Goal: Information Seeking & Learning: Learn about a topic

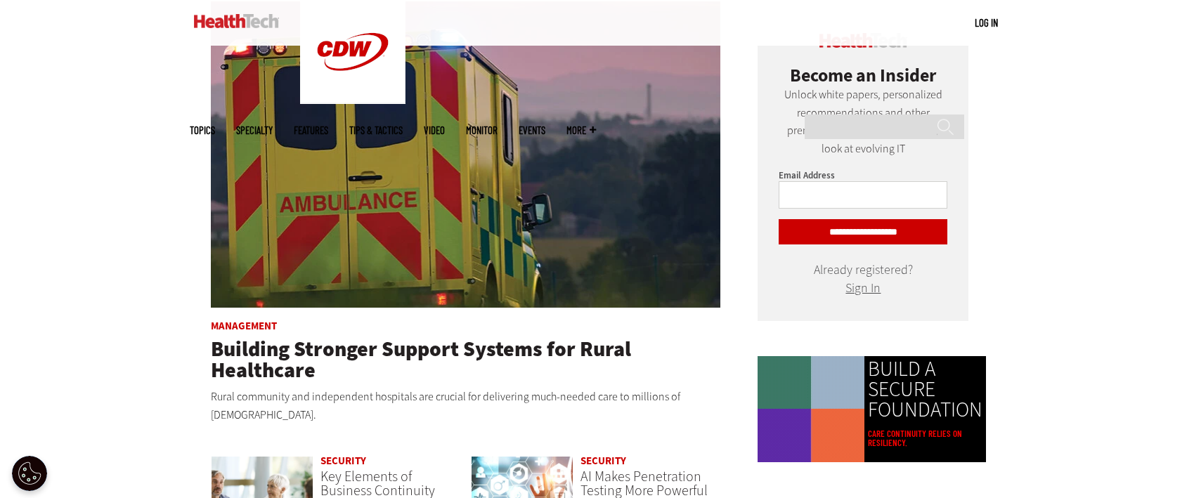
scroll to position [843, 0]
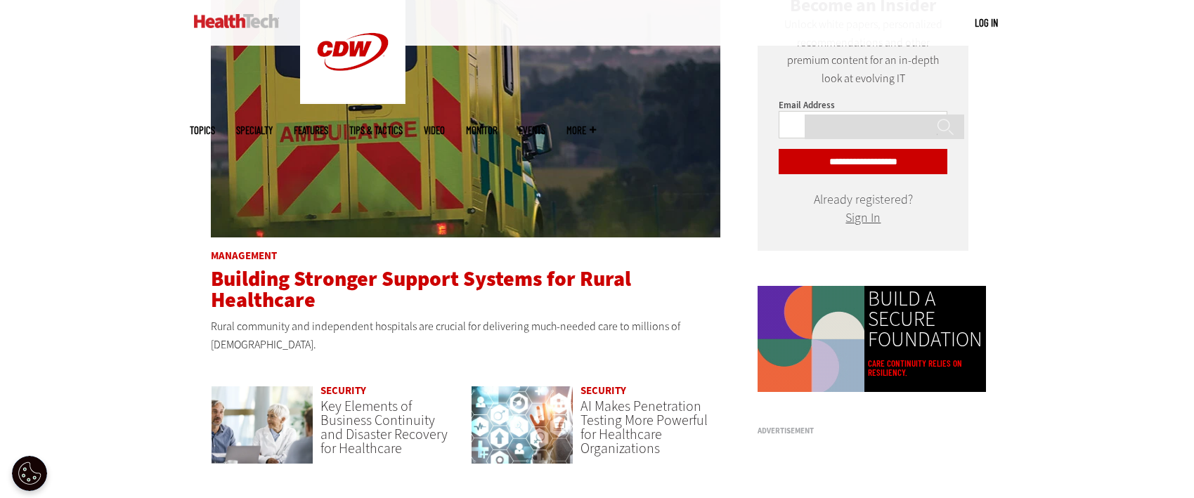
click at [311, 267] on span "Building Stronger Support Systems for Rural Healthcare" at bounding box center [421, 289] width 420 height 49
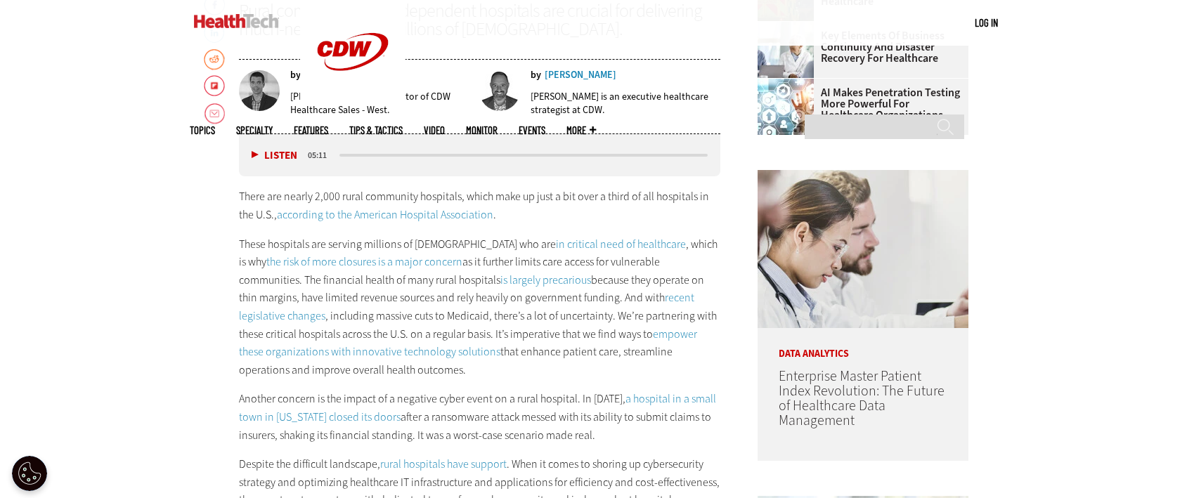
scroll to position [770, 0]
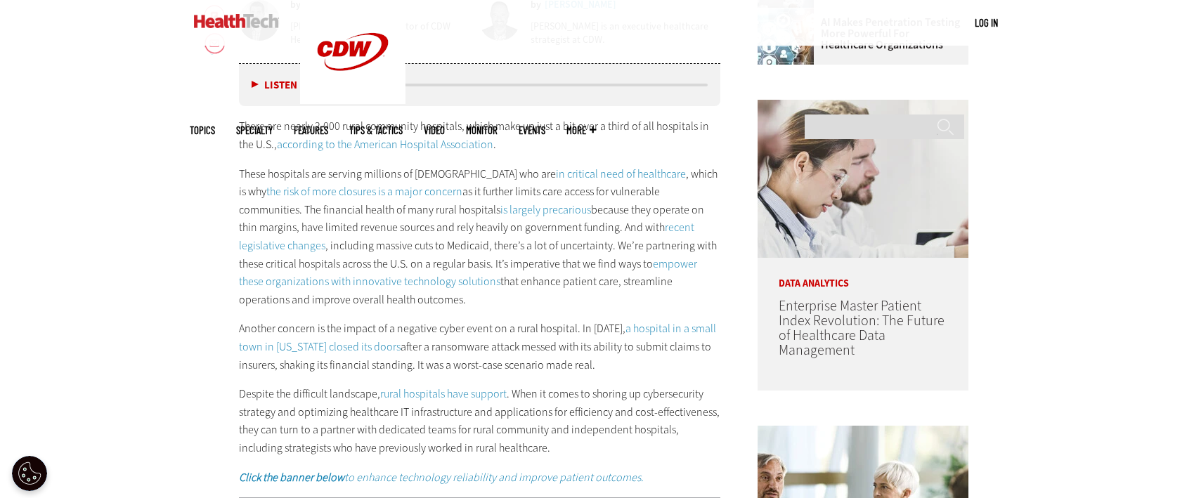
drag, startPoint x: 250, startPoint y: 124, endPoint x: 242, endPoint y: 123, distance: 7.8
click at [249, 124] on p "There are nearly 2,000 rural community hospitals, which make up just a bit over…" at bounding box center [480, 135] width 482 height 36
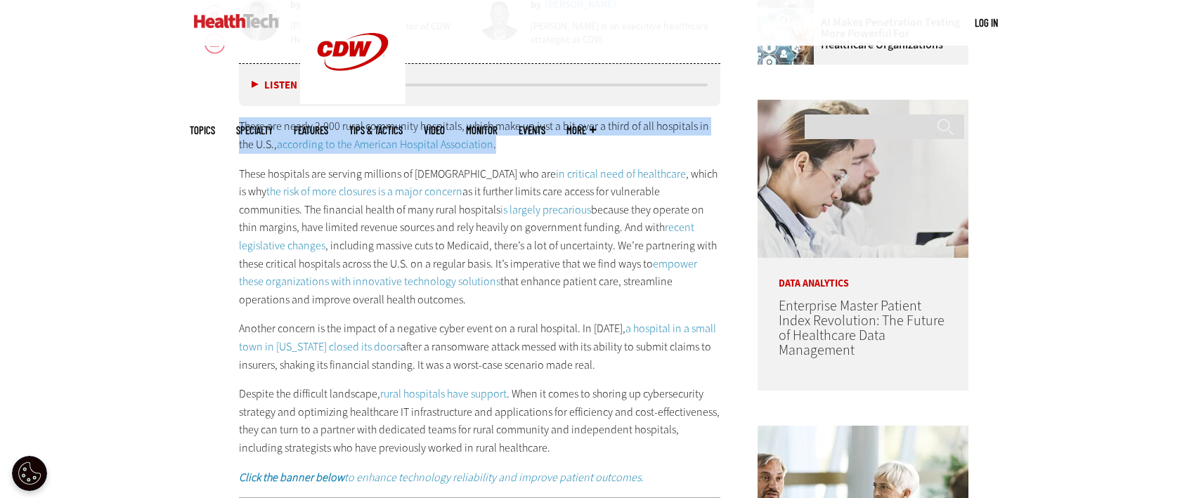
drag, startPoint x: 235, startPoint y: 124, endPoint x: 711, endPoint y: 138, distance: 475.3
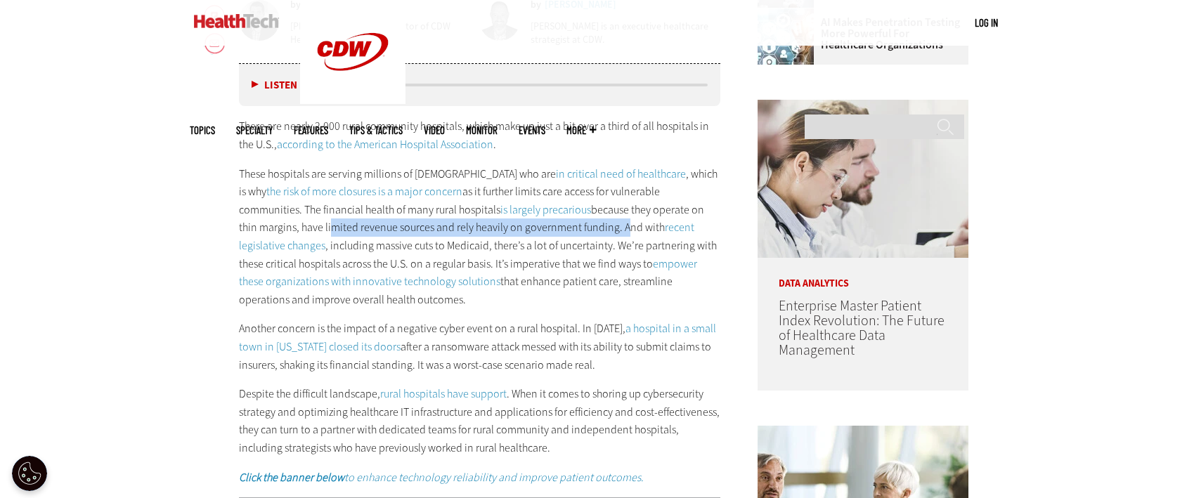
drag, startPoint x: 242, startPoint y: 224, endPoint x: 535, endPoint y: 222, distance: 293.1
click at [535, 222] on p "These hospitals are serving millions of Americans who are in critical need of h…" at bounding box center [480, 237] width 482 height 144
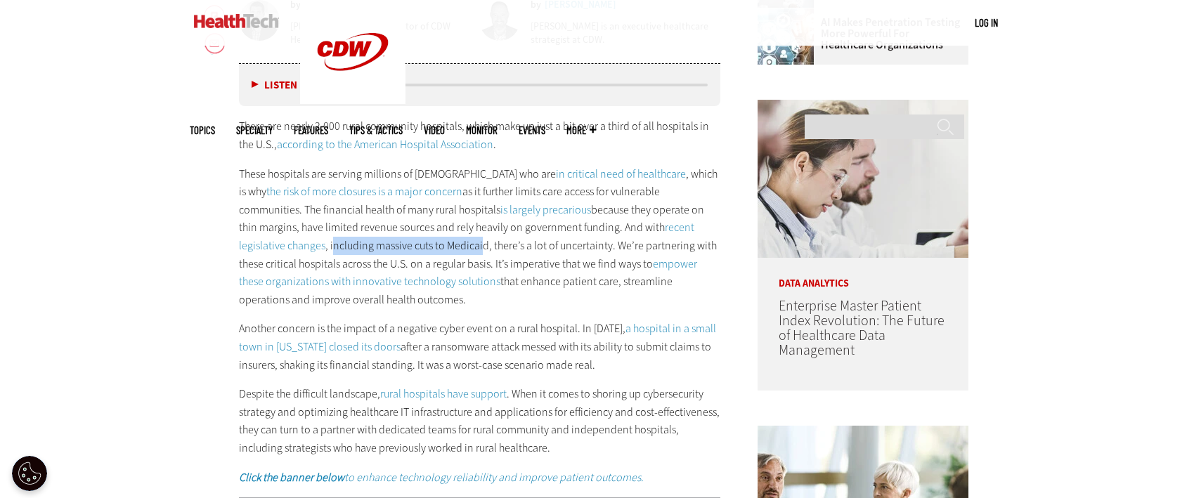
drag, startPoint x: 243, startPoint y: 242, endPoint x: 390, endPoint y: 242, distance: 146.9
click at [390, 242] on p "These hospitals are serving millions of Americans who are in critical need of h…" at bounding box center [480, 237] width 482 height 144
drag, startPoint x: 435, startPoint y: 240, endPoint x: 563, endPoint y: 236, distance: 128.0
click at [563, 236] on p "These hospitals are serving millions of Americans who are in critical need of h…" at bounding box center [480, 237] width 482 height 144
drag, startPoint x: 546, startPoint y: 243, endPoint x: 589, endPoint y: 242, distance: 42.9
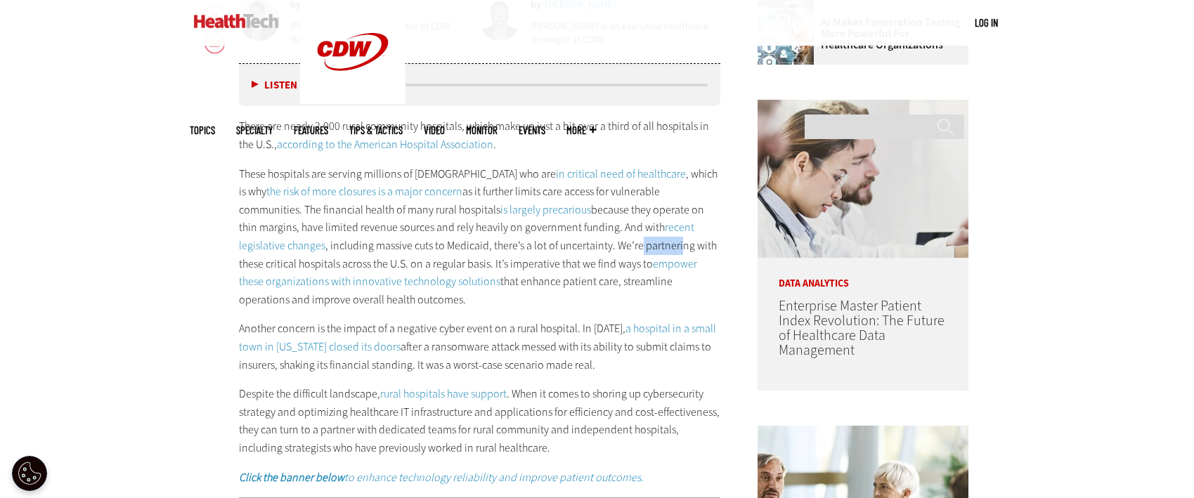
click at [589, 242] on p "These hospitals are serving millions of Americans who are in critical need of h…" at bounding box center [480, 237] width 482 height 144
drag, startPoint x: 287, startPoint y: 264, endPoint x: 424, endPoint y: 261, distance: 137.1
click at [424, 261] on p "These hospitals are serving millions of Americans who are in critical need of h…" at bounding box center [480, 237] width 482 height 144
drag, startPoint x: 440, startPoint y: 262, endPoint x: 579, endPoint y: 258, distance: 139.2
click at [579, 258] on p "These hospitals are serving millions of Americans who are in critical need of h…" at bounding box center [480, 237] width 482 height 144
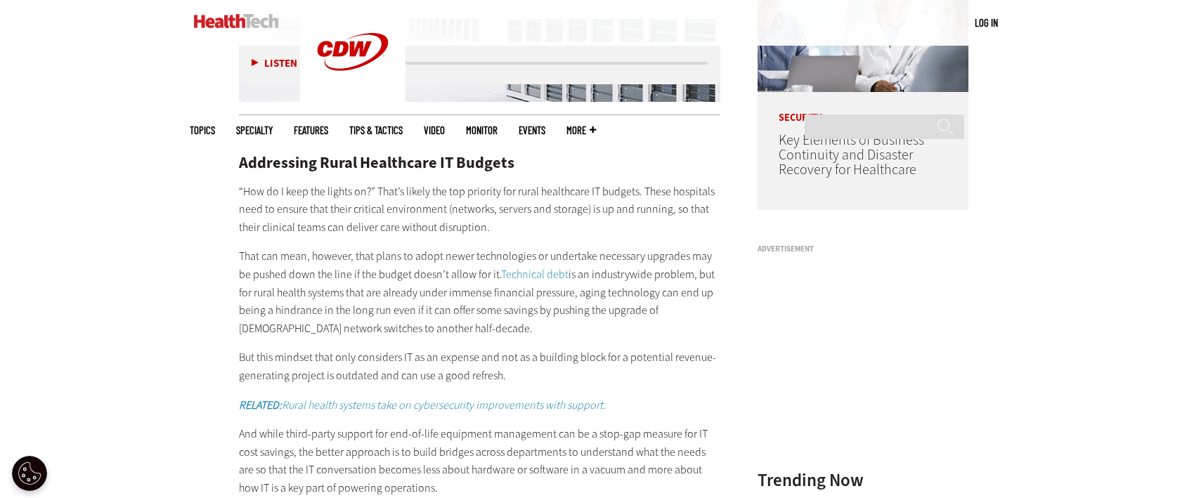
scroll to position [1332, 0]
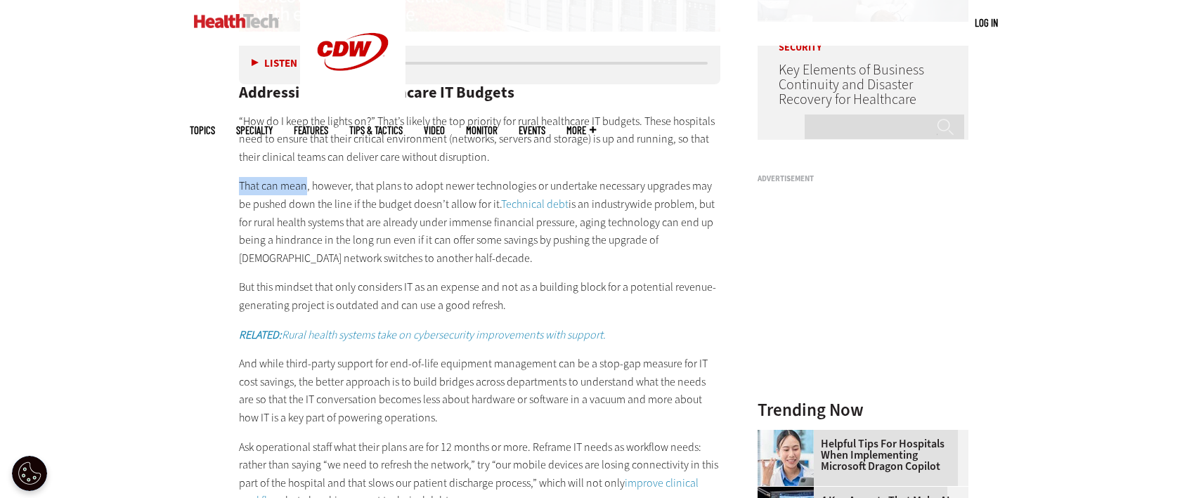
drag, startPoint x: 238, startPoint y: 188, endPoint x: 305, endPoint y: 188, distance: 66.8
click at [305, 188] on p "That can mean, however, that plans to adopt newer technologies or undertake nec…" at bounding box center [480, 222] width 482 height 90
drag, startPoint x: 309, startPoint y: 183, endPoint x: 319, endPoint y: 186, distance: 11.1
click at [319, 186] on p "That can mean, however, that plans to adopt newer technologies or undertake nec…" at bounding box center [480, 222] width 482 height 90
click at [305, 182] on p "That can mean, however, that plans to adopt newer technologies or undertake nec…" at bounding box center [480, 222] width 482 height 90
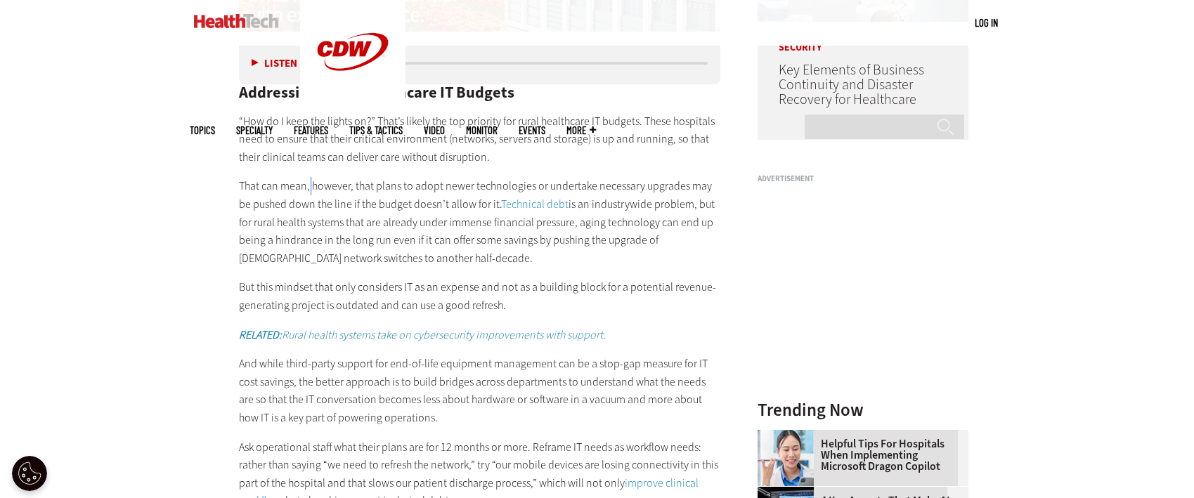
click at [313, 186] on p "That can mean, however, that plans to adopt newer technologies or undertake nec…" at bounding box center [480, 222] width 482 height 90
drag, startPoint x: 237, startPoint y: 219, endPoint x: 441, endPoint y: 208, distance: 204.8
click at [409, 214] on article "Sep 30 2025 Twitter Facebook LinkedIn Reddit Flipboard Email Management Buildin…" at bounding box center [466, 415] width 510 height 2304
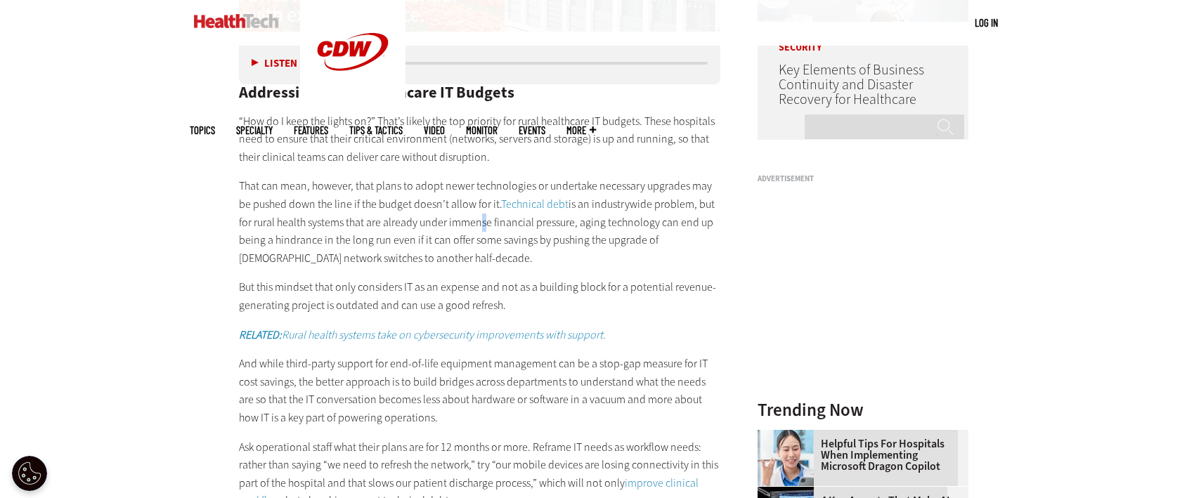
drag, startPoint x: 461, startPoint y: 225, endPoint x: 506, endPoint y: 228, distance: 45.1
click at [491, 225] on p "That can mean, however, that plans to adopt newer technologies or undertake nec…" at bounding box center [480, 222] width 482 height 90
click at [606, 233] on p "That can mean, however, that plans to adopt newer technologies or undertake nec…" at bounding box center [480, 222] width 482 height 90
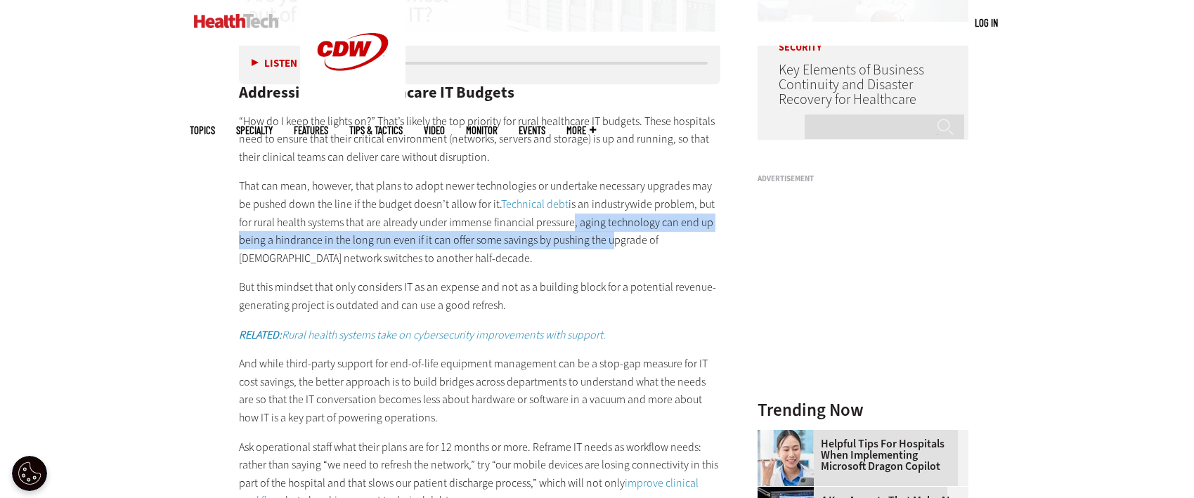
scroll to position [1402, 0]
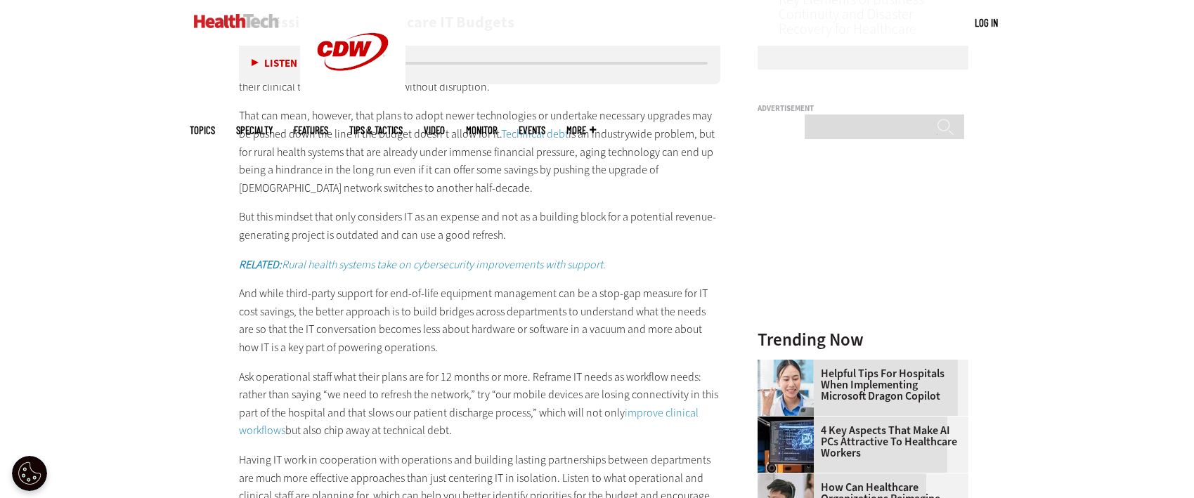
click at [318, 188] on p "That can mean, however, that plans to adopt newer technologies or undertake nec…" at bounding box center [480, 152] width 482 height 90
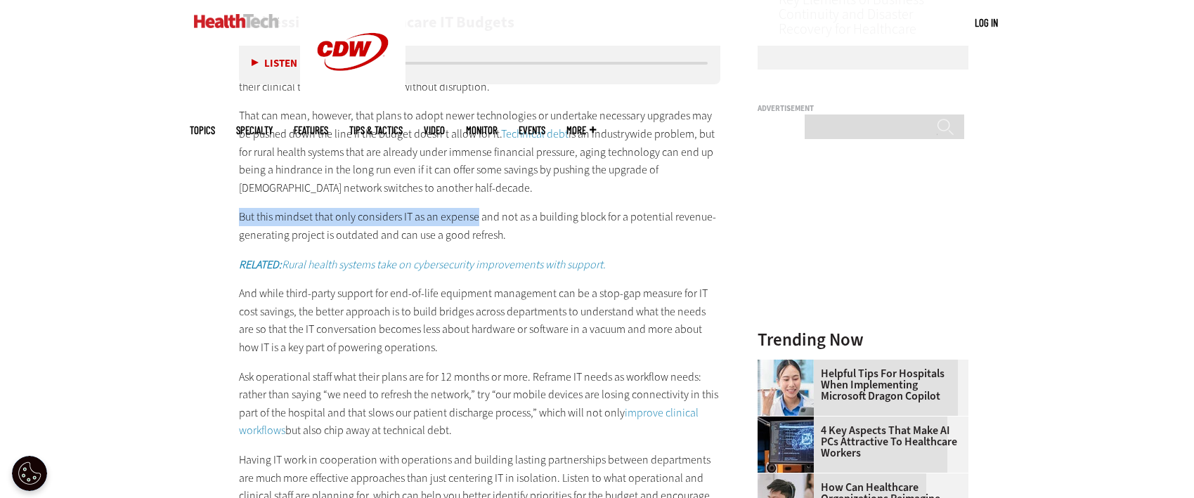
drag, startPoint x: 238, startPoint y: 216, endPoint x: 479, endPoint y: 210, distance: 240.4
click at [479, 210] on p "But this mindset that only considers IT as an expense and not as a building blo…" at bounding box center [480, 226] width 482 height 36
click at [310, 220] on p "But this mindset that only considers IT as an expense and not as a building blo…" at bounding box center [480, 226] width 482 height 36
drag, startPoint x: 241, startPoint y: 217, endPoint x: 436, endPoint y: 212, distance: 195.4
click at [422, 213] on p "But this mindset that only considers IT as an expense and not as a building blo…" at bounding box center [480, 226] width 482 height 36
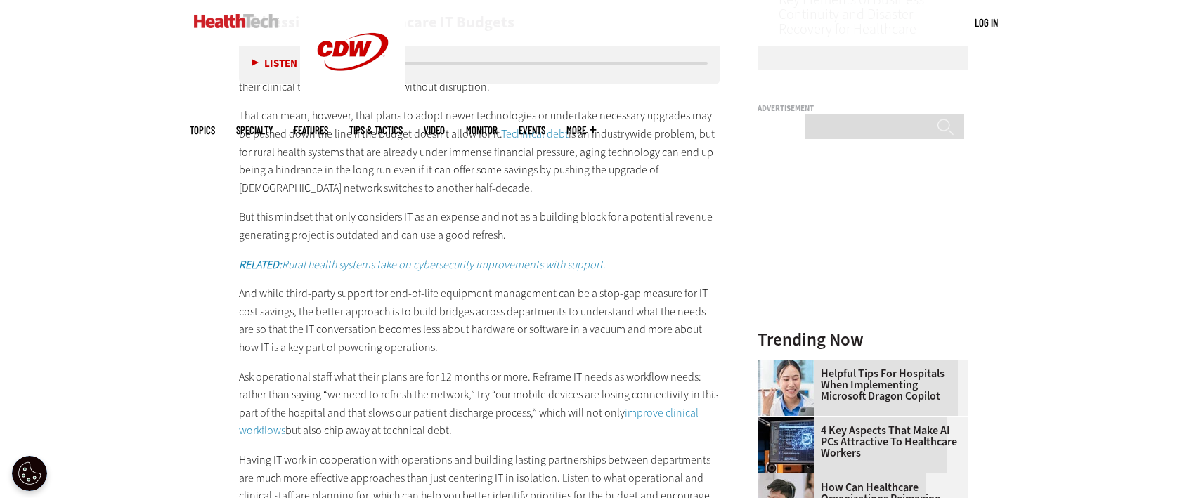
click at [437, 212] on p "But this mindset that only considers IT as an expense and not as a building blo…" at bounding box center [480, 226] width 482 height 36
drag, startPoint x: 242, startPoint y: 214, endPoint x: 375, endPoint y: 214, distance: 133.5
click at [375, 214] on p "But this mindset that only considers IT as an expense and not as a building blo…" at bounding box center [480, 226] width 482 height 36
click at [399, 213] on p "But this mindset that only considers IT as an expense and not as a building blo…" at bounding box center [480, 226] width 482 height 36
drag, startPoint x: 253, startPoint y: 212, endPoint x: 381, endPoint y: 219, distance: 128.1
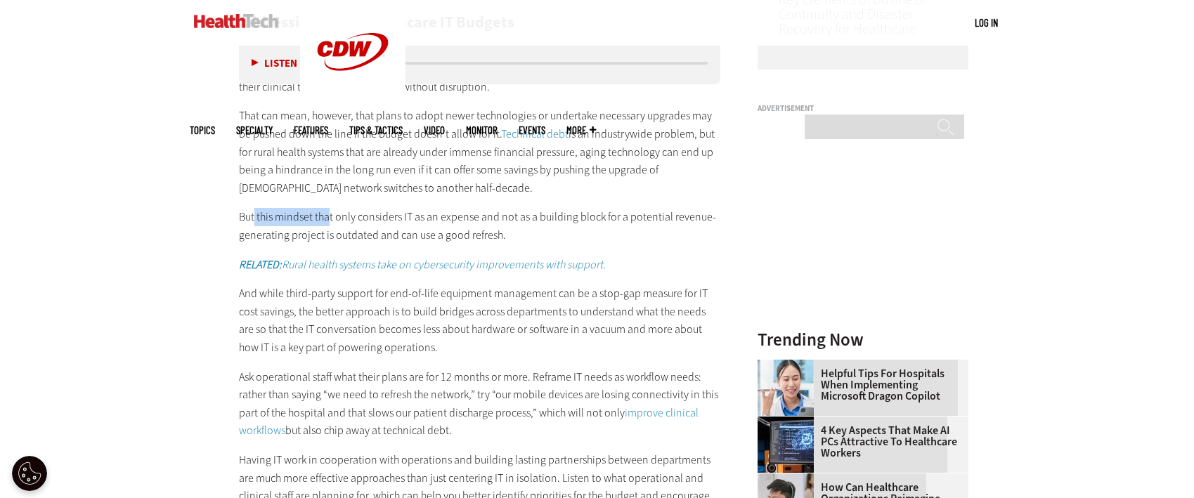
click at [379, 219] on p "But this mindset that only considers IT as an expense and not as a building blo…" at bounding box center [480, 226] width 482 height 36
drag, startPoint x: 422, startPoint y: 219, endPoint x: 467, endPoint y: 219, distance: 45.7
click at [455, 219] on p "But this mindset that only considers IT as an expense and not as a building blo…" at bounding box center [480, 226] width 482 height 36
click at [467, 219] on p "But this mindset that only considers IT as an expense and not as a building blo…" at bounding box center [480, 226] width 482 height 36
click at [485, 219] on p "But this mindset that only considers IT as an expense and not as a building blo…" at bounding box center [480, 226] width 482 height 36
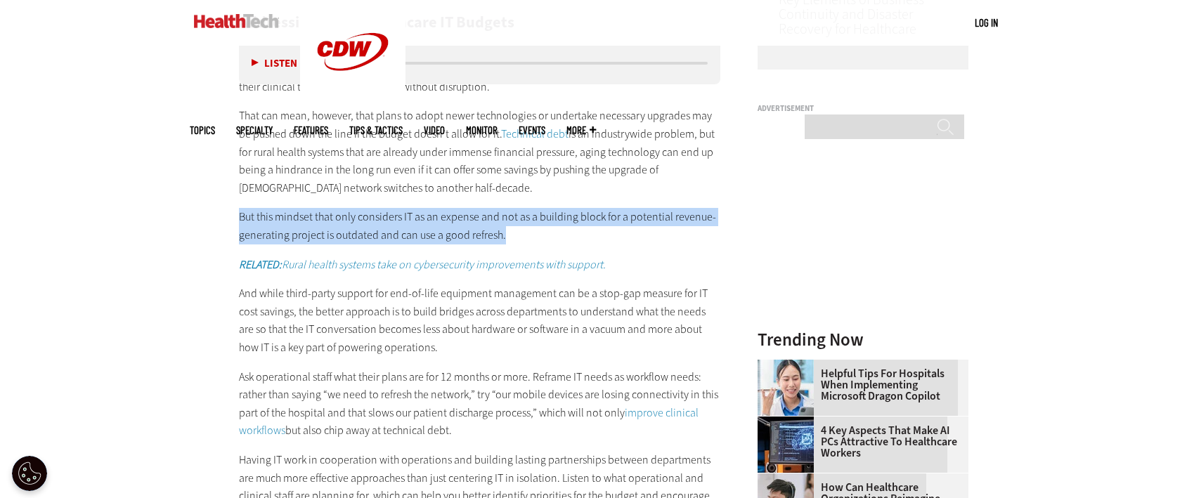
drag, startPoint x: 237, startPoint y: 215, endPoint x: 509, endPoint y: 242, distance: 273.4
click at [509, 242] on article "Sep 30 2025 Twitter Facebook LinkedIn Reddit Flipboard Email Management Buildin…" at bounding box center [466, 345] width 510 height 2304
click at [505, 236] on p "But this mindset that only considers IT as an expense and not as a building blo…" at bounding box center [480, 226] width 482 height 36
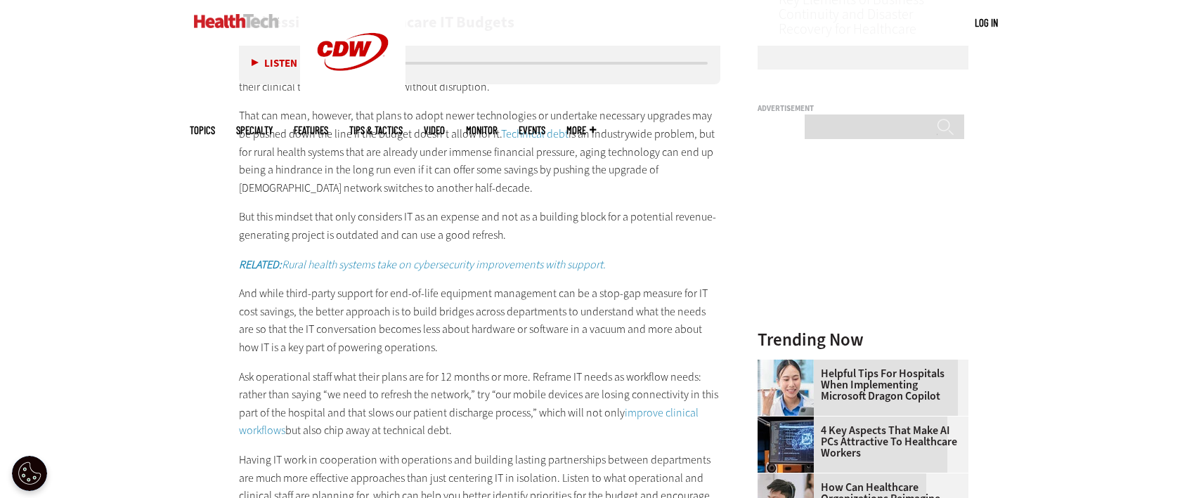
click at [505, 234] on p "But this mindset that only considers IT as an expense and not as a building blo…" at bounding box center [480, 226] width 482 height 36
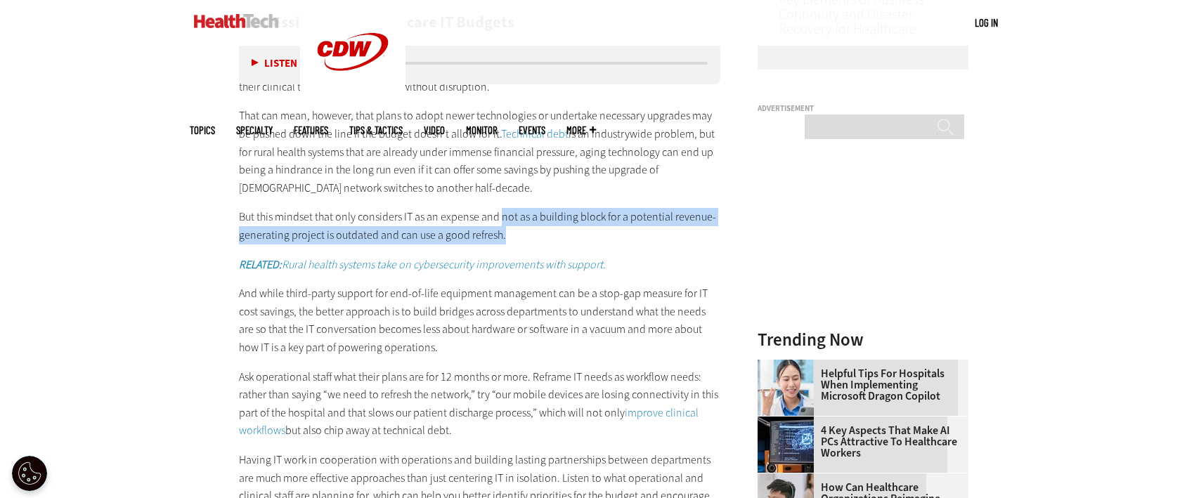
drag, startPoint x: 502, startPoint y: 221, endPoint x: 628, endPoint y: 240, distance: 127.2
click at [628, 240] on p "But this mindset that only considers IT as an expense and not as a building blo…" at bounding box center [480, 226] width 482 height 36
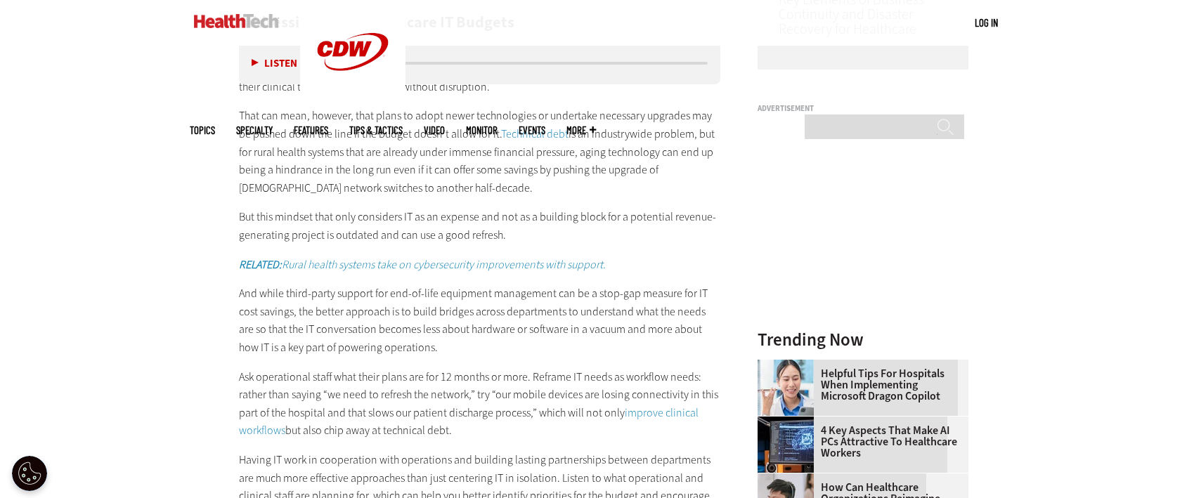
click at [245, 215] on p "But this mindset that only considers IT as an expense and not as a building blo…" at bounding box center [480, 226] width 482 height 36
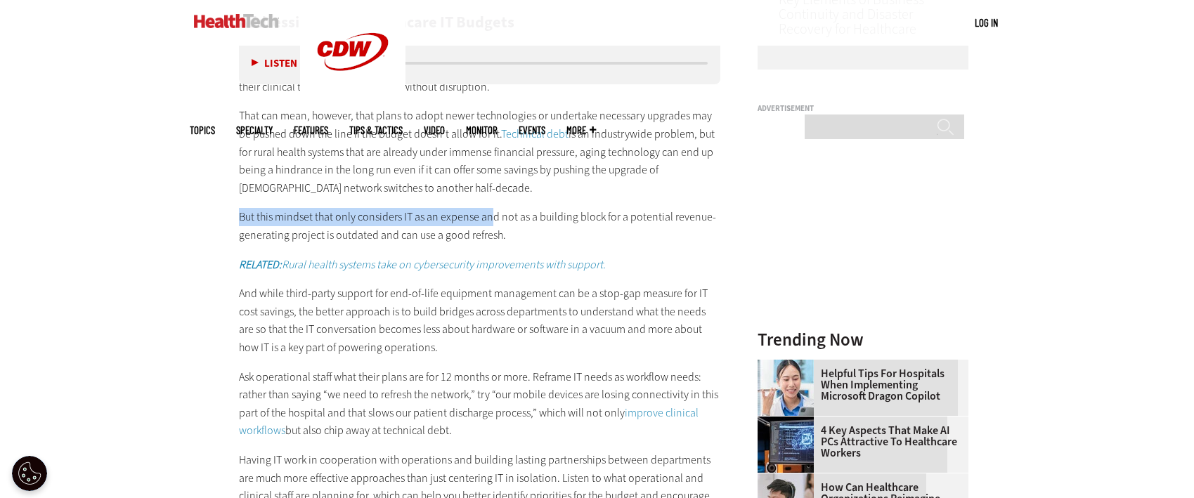
drag, startPoint x: 240, startPoint y: 215, endPoint x: 489, endPoint y: 214, distance: 248.8
click at [489, 214] on p "But this mindset that only considers IT as an expense and not as a building blo…" at bounding box center [480, 226] width 482 height 36
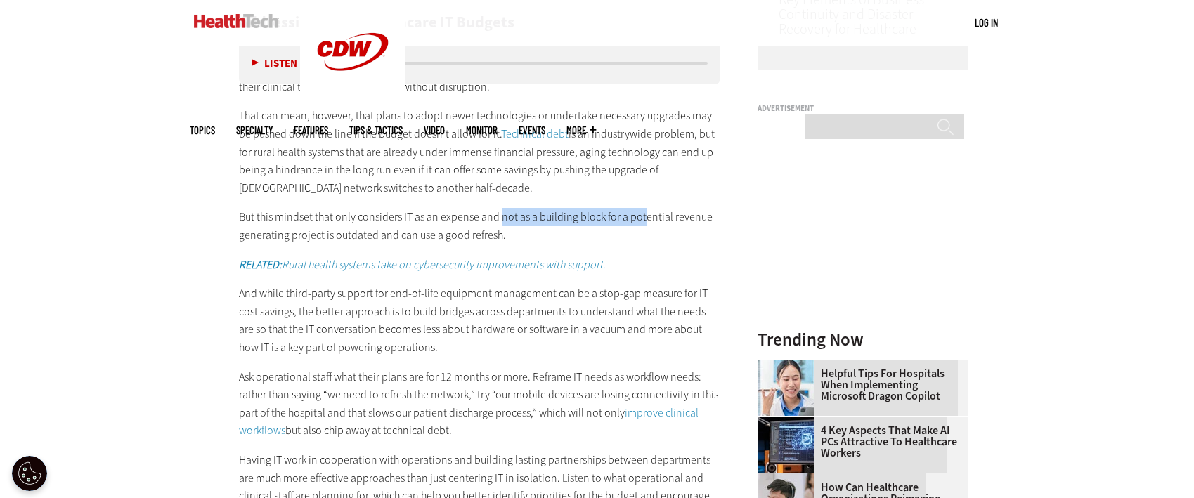
drag, startPoint x: 500, startPoint y: 215, endPoint x: 668, endPoint y: 218, distance: 168.0
click at [655, 216] on p "But this mindset that only considers IT as an expense and not as a building blo…" at bounding box center [480, 226] width 482 height 36
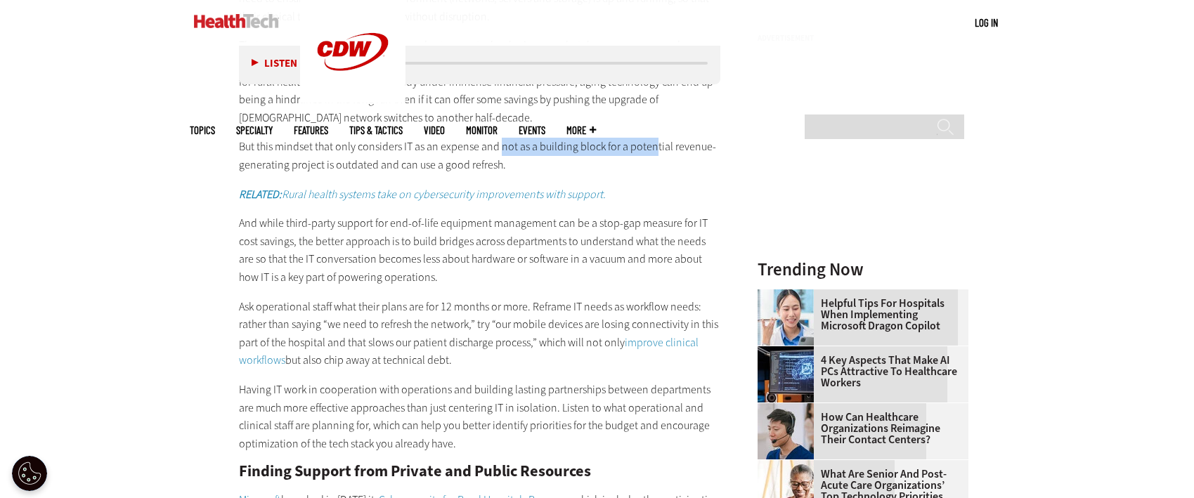
scroll to position [1543, 0]
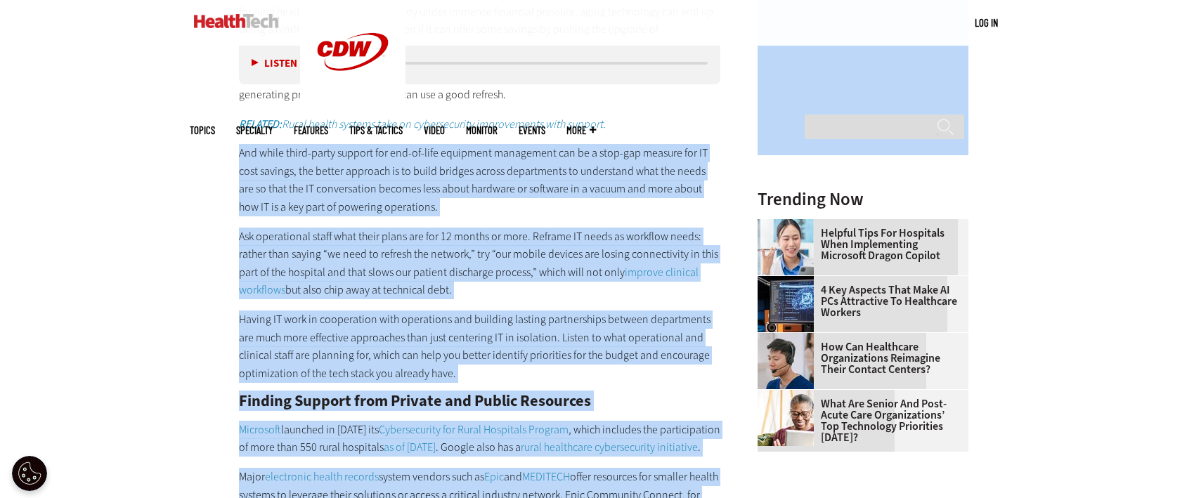
drag, startPoint x: 391, startPoint y: 152, endPoint x: 755, endPoint y: 166, distance: 364.3
click at [755, 166] on main "Home » Management Close New AI Research From CDW See how IT leaders are tacklin…" at bounding box center [597, 188] width 815 height 2379
click at [367, 155] on p "And while third-party support for end-of-life equipment management can be a sto…" at bounding box center [480, 180] width 482 height 72
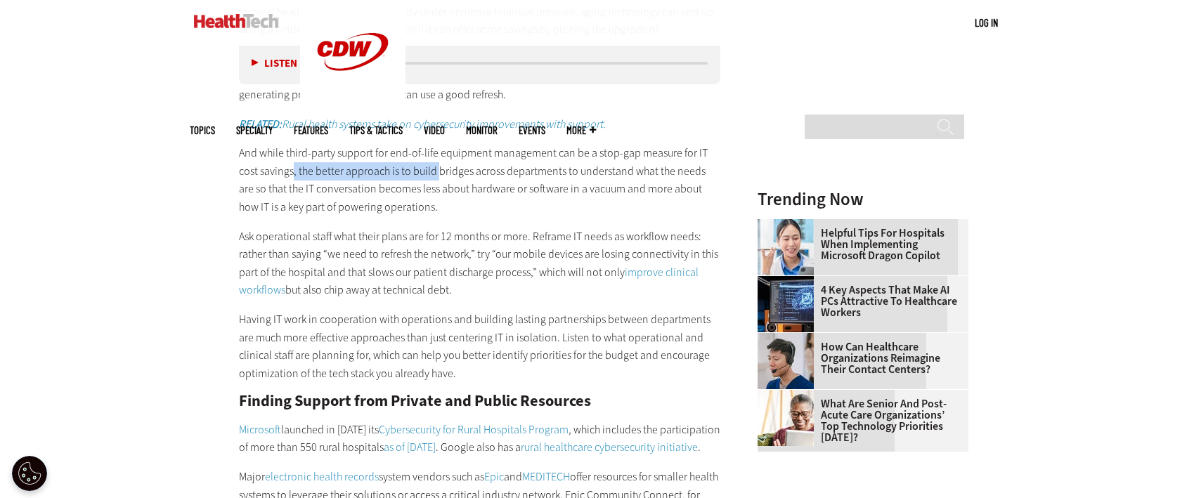
drag, startPoint x: 293, startPoint y: 163, endPoint x: 474, endPoint y: 169, distance: 180.7
click at [444, 169] on p "And while third-party support for end-of-life equipment management can be a sto…" at bounding box center [480, 180] width 482 height 72
drag, startPoint x: 482, startPoint y: 170, endPoint x: 474, endPoint y: 171, distance: 7.8
click at [483, 171] on p "And while third-party support for end-of-life equipment management can be a sto…" at bounding box center [480, 180] width 482 height 72
drag, startPoint x: 426, startPoint y: 171, endPoint x: 576, endPoint y: 169, distance: 149.7
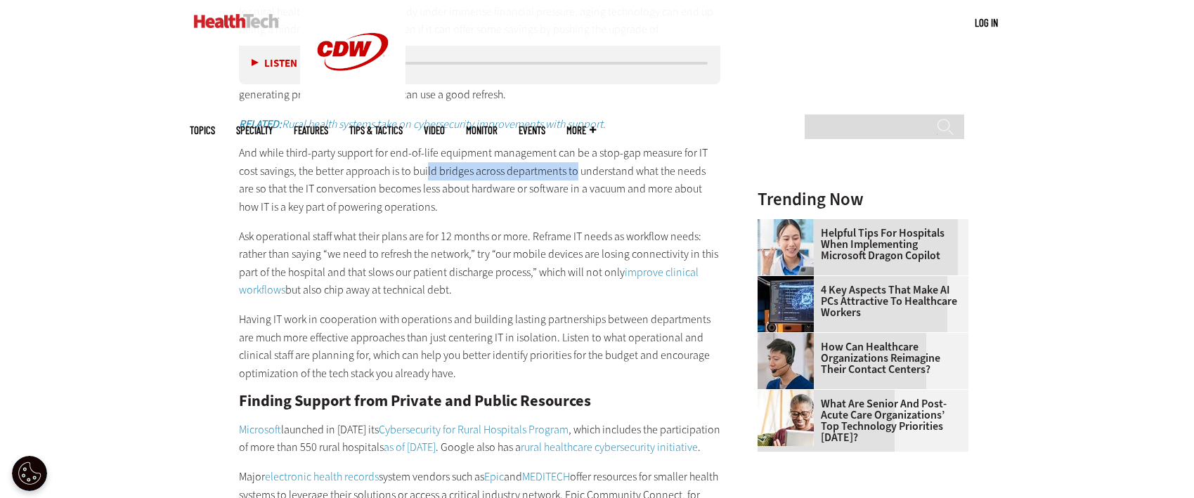
click at [574, 169] on p "And while third-party support for end-of-life equipment management can be a sto…" at bounding box center [480, 180] width 482 height 72
drag, startPoint x: 609, startPoint y: 173, endPoint x: 629, endPoint y: 172, distance: 19.7
click at [628, 172] on p "And while third-party support for end-of-life equipment management can be a sto…" at bounding box center [480, 180] width 482 height 72
click at [416, 193] on p "And while third-party support for end-of-life equipment management can be a sto…" at bounding box center [480, 180] width 482 height 72
drag, startPoint x: 581, startPoint y: 202, endPoint x: 611, endPoint y: 202, distance: 30.2
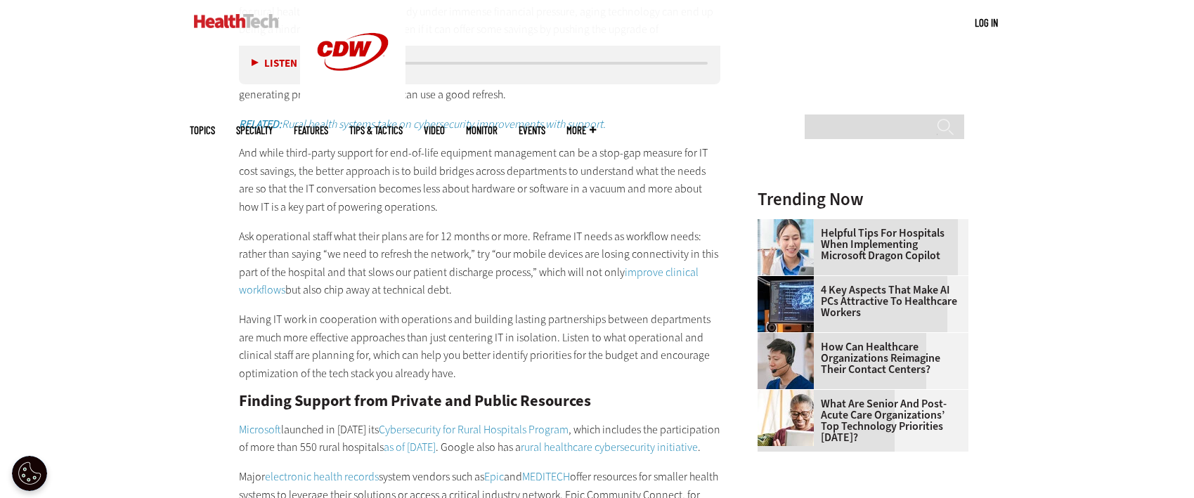
click at [611, 202] on p "And while third-party support for end-of-life equipment management can be a sto…" at bounding box center [480, 180] width 482 height 72
drag, startPoint x: 241, startPoint y: 238, endPoint x: 318, endPoint y: 233, distance: 77.5
click at [318, 233] on p "Ask operational staff what their plans are for 12 months or more. Reframe IT ne…" at bounding box center [480, 264] width 482 height 72
click at [350, 228] on p "Ask operational staff what their plans are for 12 months or more. Reframe IT ne…" at bounding box center [480, 264] width 482 height 72
drag, startPoint x: 248, startPoint y: 223, endPoint x: 347, endPoint y: 226, distance: 99.1
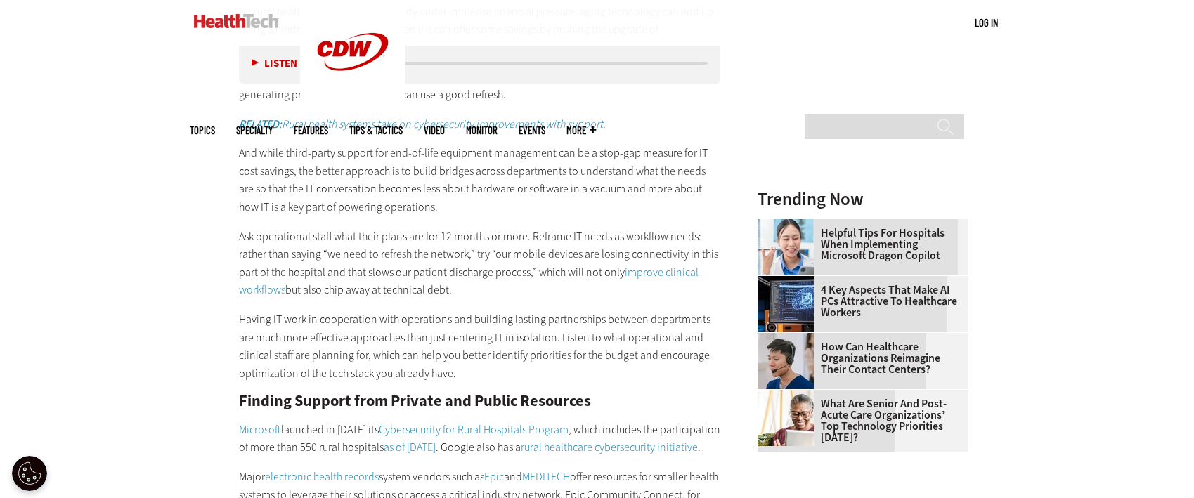
click at [333, 226] on div "Addressing Rural Healthcare IT Budgets “How do I keep the lights on?” That’s li…" at bounding box center [480, 248] width 482 height 807
click at [283, 257] on p "Ask operational staff what their plans are for 12 months or more. Reframe IT ne…" at bounding box center [480, 264] width 482 height 72
drag, startPoint x: 238, startPoint y: 234, endPoint x: 557, endPoint y: 233, distance: 319.1
click at [557, 233] on article "Sep 30 2025 Twitter Facebook LinkedIn Reddit Flipboard Email Management Buildin…" at bounding box center [466, 204] width 510 height 2304
click at [547, 238] on p "Ask operational staff what their plans are for 12 months or more. Reframe IT ne…" at bounding box center [480, 264] width 482 height 72
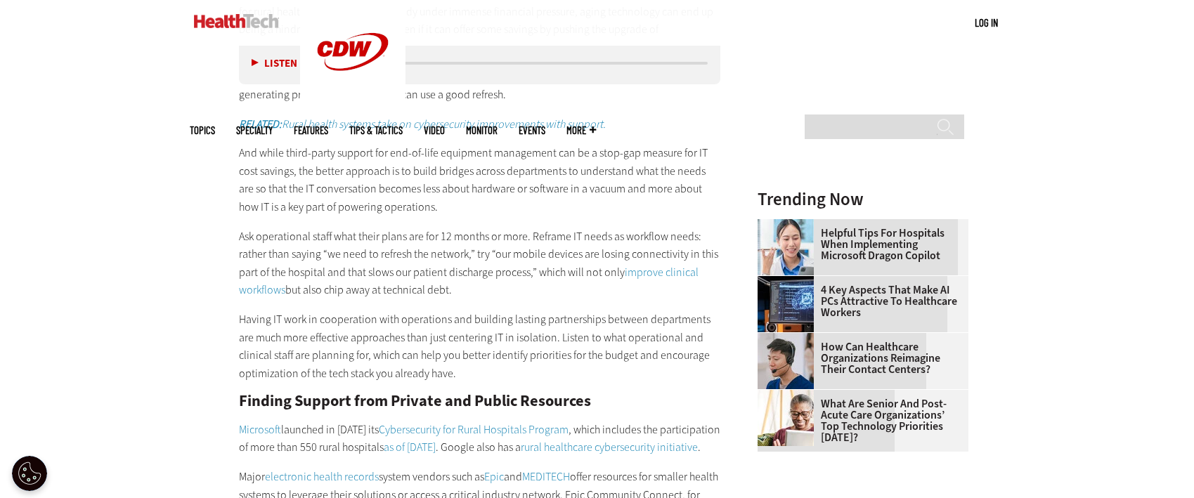
click at [443, 254] on p "Ask operational staff what their plans are for 12 months or more. Reframe IT ne…" at bounding box center [480, 264] width 482 height 72
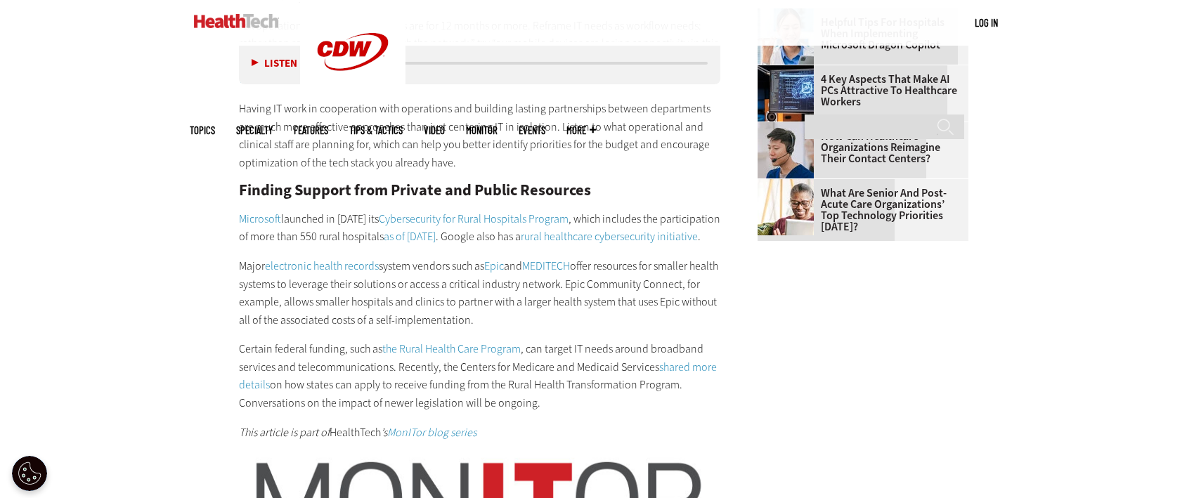
scroll to position [1824, 0]
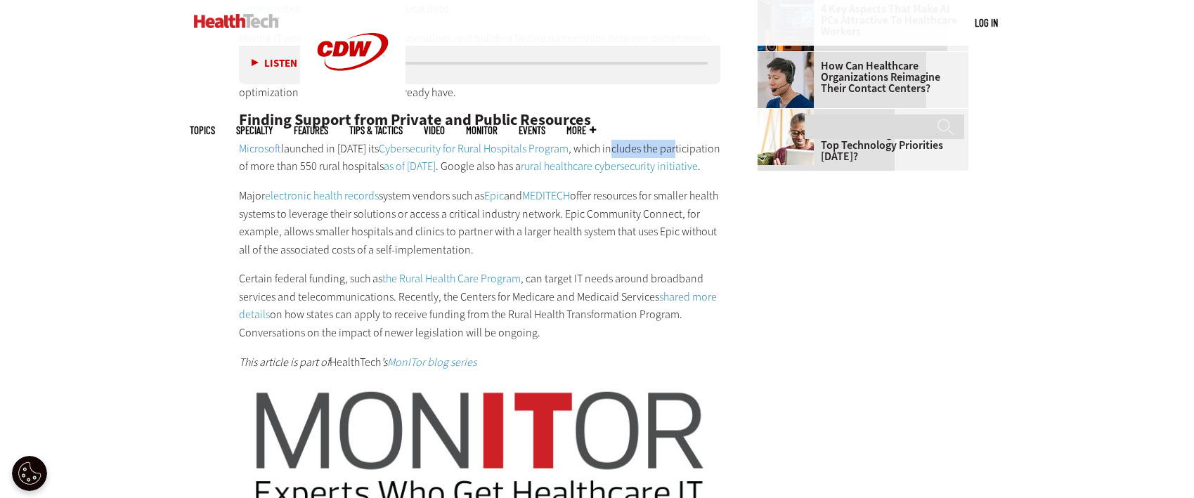
click at [669, 141] on p "Microsoft launched in 2024 its Cybersecurity for Rural Hospitals Program , whic…" at bounding box center [480, 158] width 482 height 36
drag, startPoint x: 222, startPoint y: 159, endPoint x: 296, endPoint y: 161, distance: 73.8
drag, startPoint x: 462, startPoint y: 162, endPoint x: 552, endPoint y: 163, distance: 89.3
click at [552, 163] on p "Microsoft launched in 2024 its Cybersecurity for Rural Hospitals Program , whic…" at bounding box center [480, 158] width 482 height 36
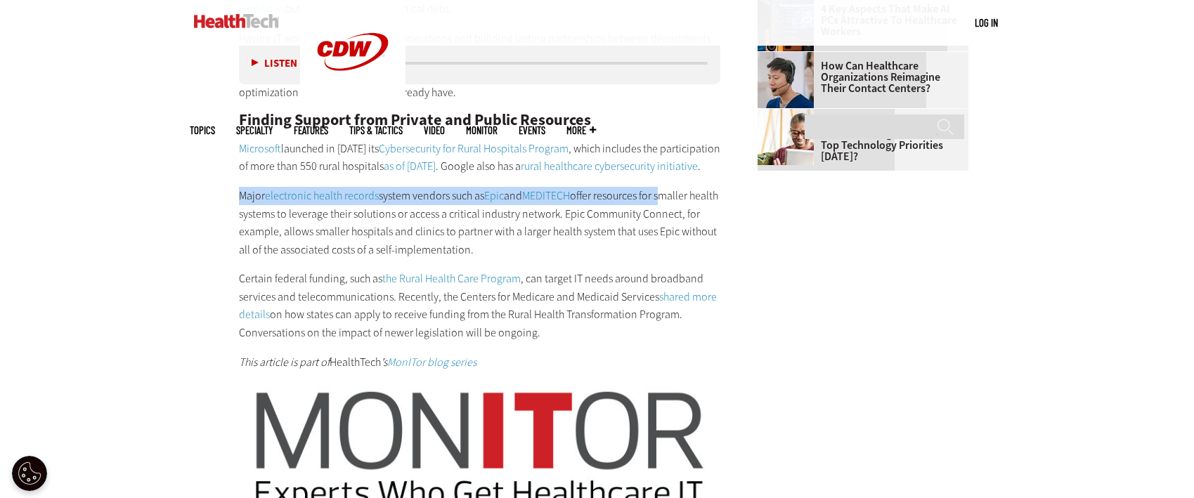
drag, startPoint x: 238, startPoint y: 211, endPoint x: 667, endPoint y: 212, distance: 428.7
click at [667, 212] on p "Major electronic health records system vendors such as Epic and MEDITECH offer …" at bounding box center [480, 223] width 482 height 72
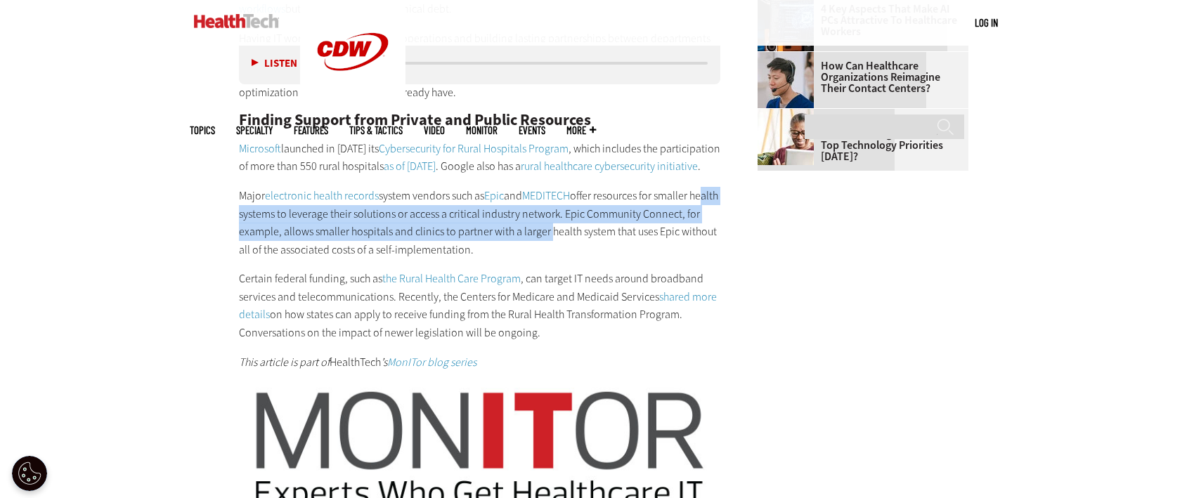
drag, startPoint x: 349, startPoint y: 233, endPoint x: 598, endPoint y: 252, distance: 250.3
click at [591, 249] on p "Major electronic health records system vendors such as Epic and MEDITECH offer …" at bounding box center [480, 223] width 482 height 72
click at [522, 256] on p "Major electronic health records system vendors such as Epic and MEDITECH offer …" at bounding box center [480, 223] width 482 height 72
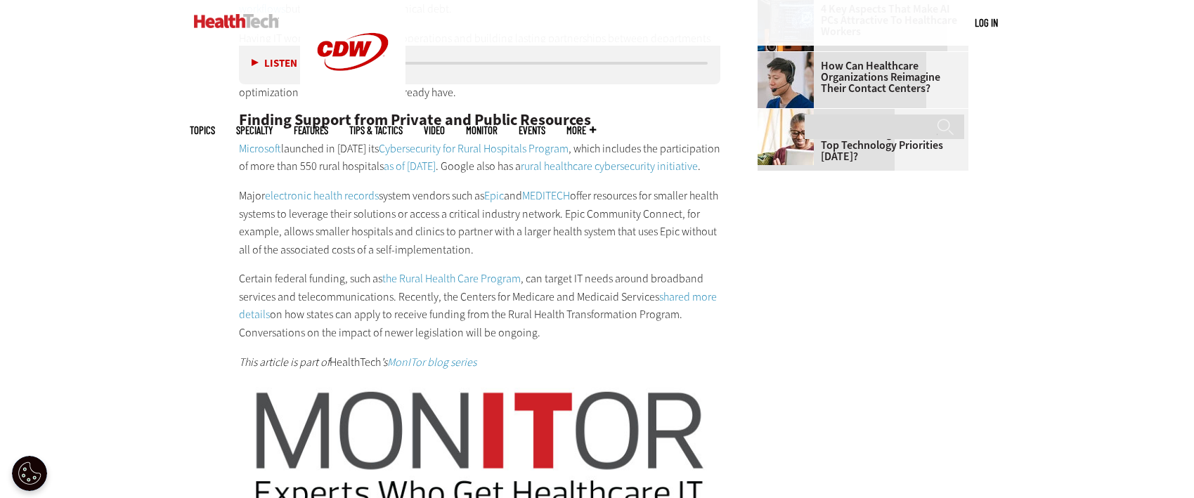
drag, startPoint x: 243, startPoint y: 261, endPoint x: 353, endPoint y: 265, distance: 109.7
click at [342, 259] on p "Major electronic health records system vendors such as Epic and MEDITECH offer …" at bounding box center [480, 223] width 482 height 72
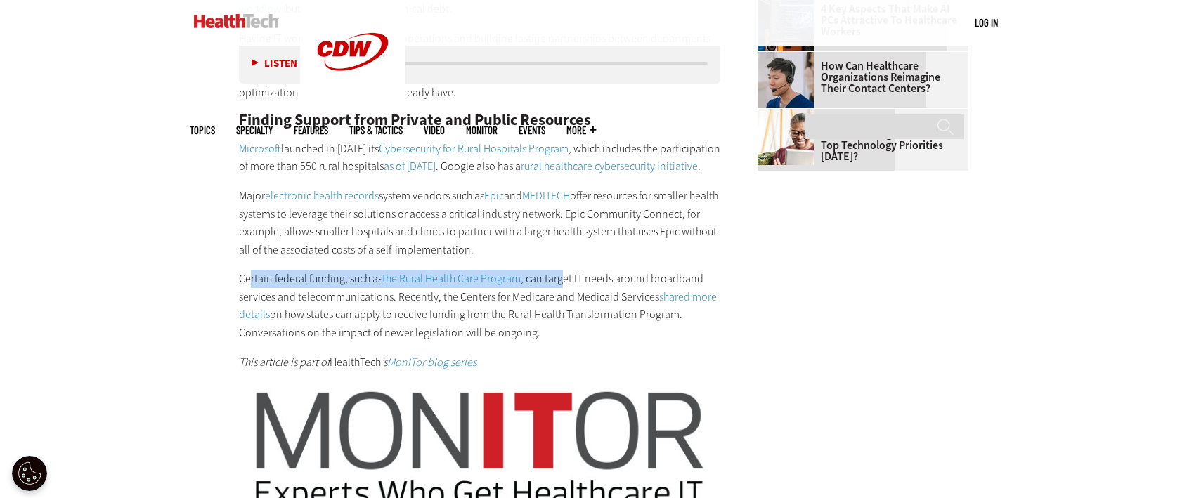
drag, startPoint x: 250, startPoint y: 287, endPoint x: 622, endPoint y: 293, distance: 371.8
click at [614, 293] on p "Certain federal funding, such as the Rural Health Care Program , can target IT …" at bounding box center [480, 306] width 482 height 72
click at [614, 289] on p "Certain federal funding, such as the Rural Health Care Program , can target IT …" at bounding box center [480, 306] width 482 height 72
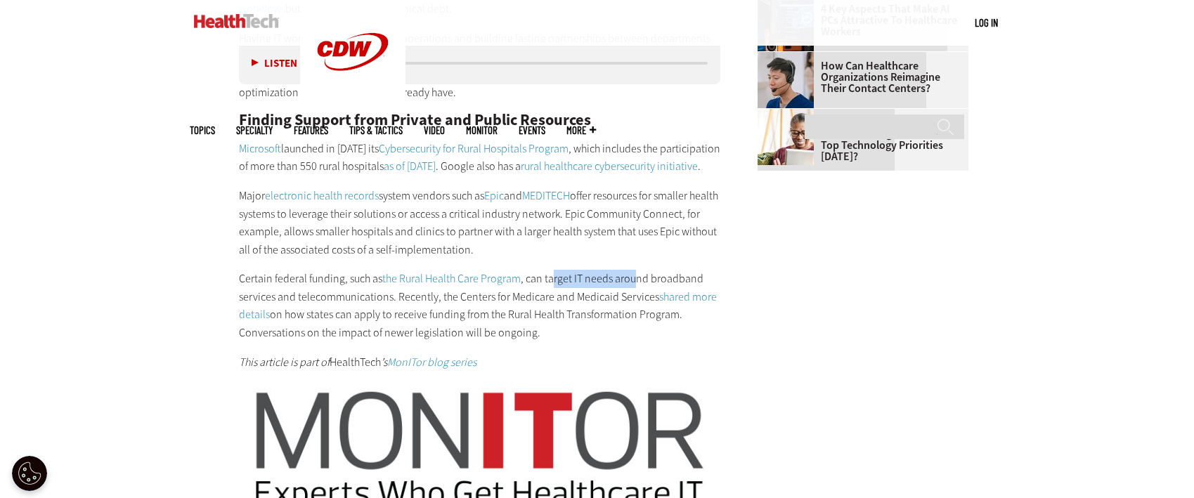
drag, startPoint x: 553, startPoint y: 289, endPoint x: 633, endPoint y: 285, distance: 80.2
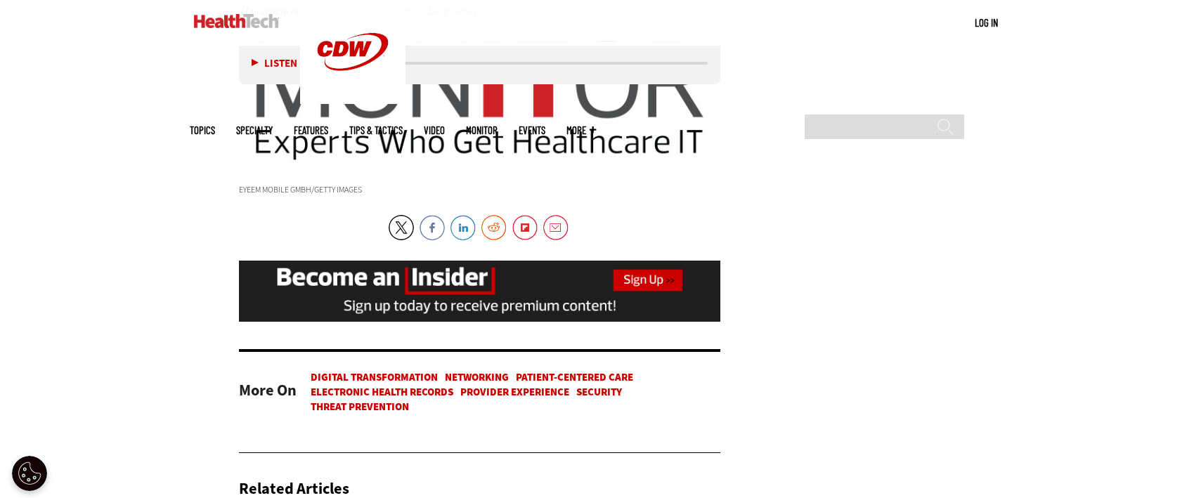
scroll to position [2245, 0]
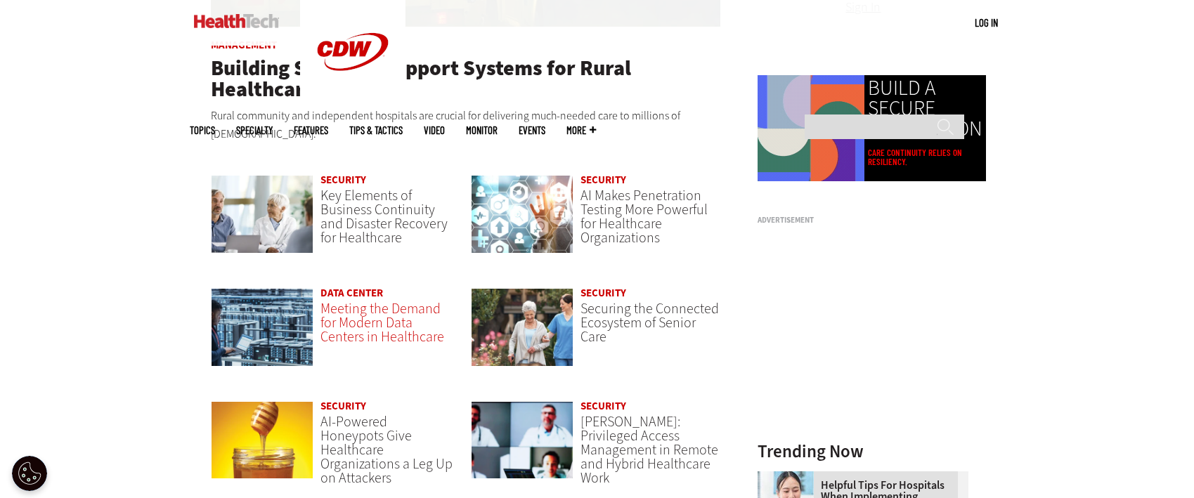
click at [370, 300] on span "Meeting the Demand for Modern Data Centers in Healthcare" at bounding box center [382, 322] width 124 height 47
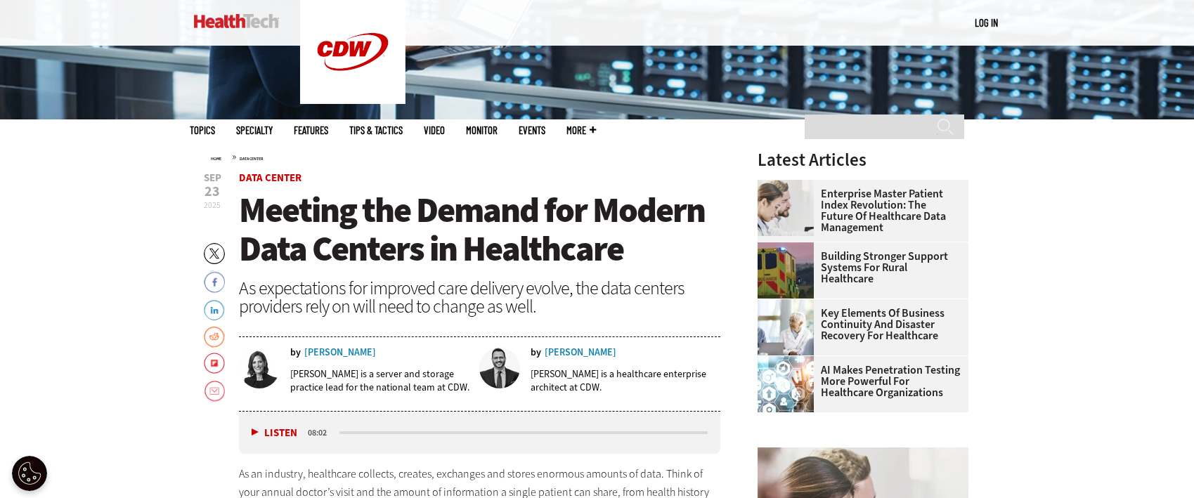
scroll to position [492, 0]
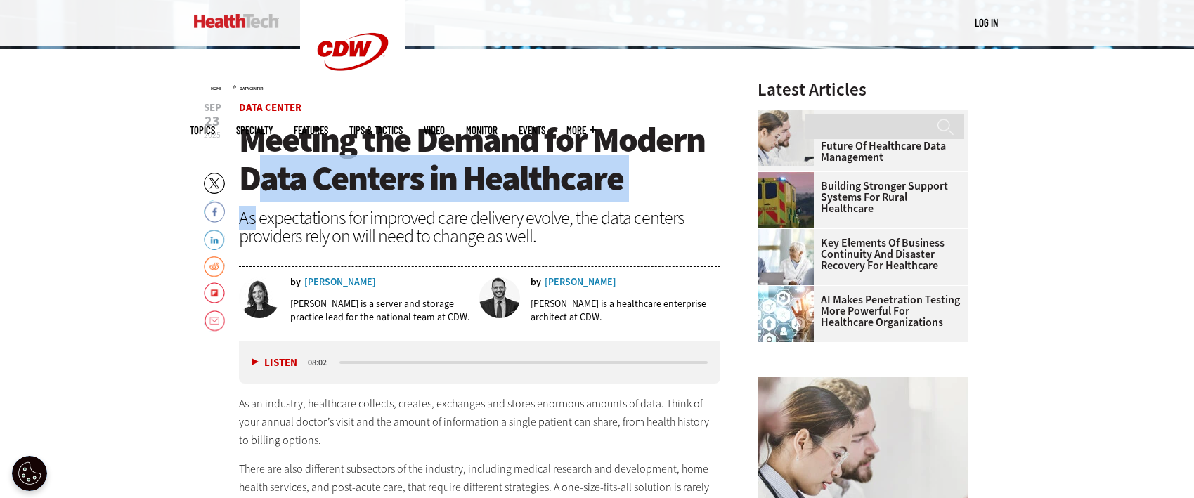
click at [252, 207] on header "Sep 23 2025 Twitter Facebook LinkedIn Reddit Flipboard Email Data Center Meetin…" at bounding box center [480, 222] width 482 height 239
click at [252, 212] on div "As expectations for improved care delivery evolve, the data centers providers r…" at bounding box center [480, 227] width 482 height 37
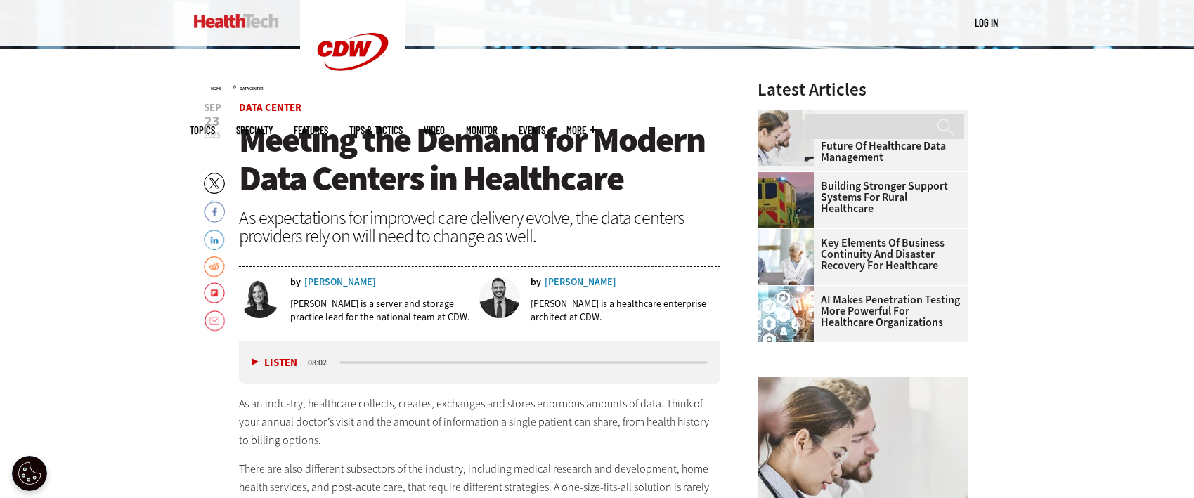
click at [251, 215] on div "As expectations for improved care delivery evolve, the data centers providers r…" at bounding box center [480, 227] width 482 height 37
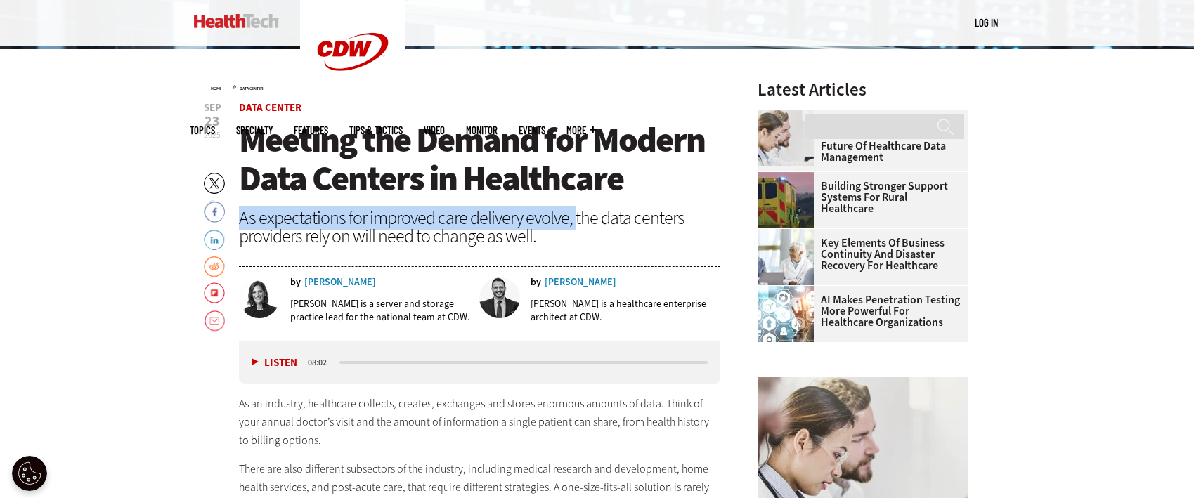
drag, startPoint x: 233, startPoint y: 216, endPoint x: 571, endPoint y: 221, distance: 338.8
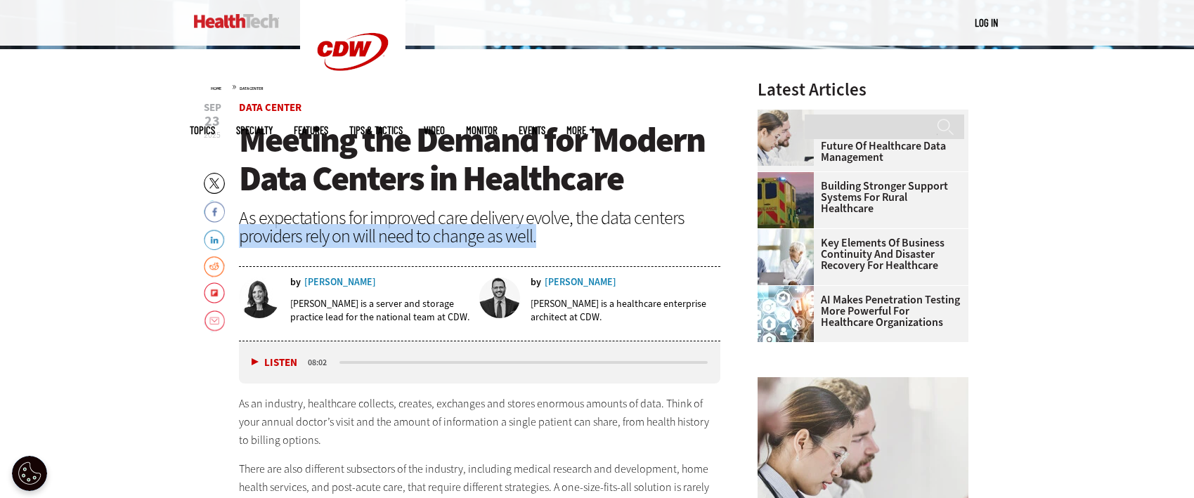
drag, startPoint x: 241, startPoint y: 243, endPoint x: 592, endPoint y: 247, distance: 351.4
click at [592, 247] on header "Sep 23 2025 Twitter Facebook LinkedIn Reddit Flipboard Email Data Center Meetin…" at bounding box center [480, 222] width 482 height 239
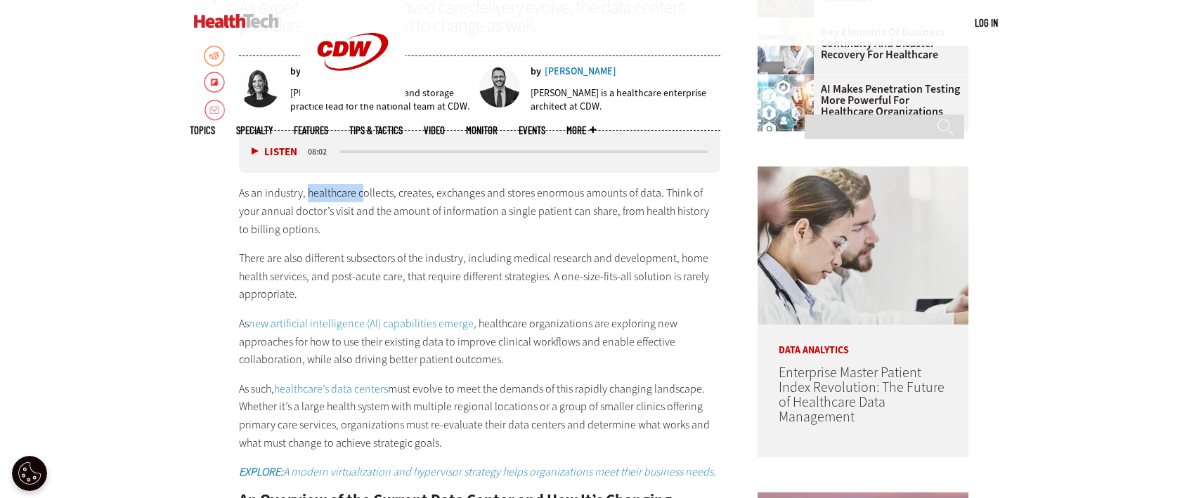
drag, startPoint x: 308, startPoint y: 190, endPoint x: 362, endPoint y: 192, distance: 54.1
click at [362, 192] on p "As an industry, healthcare collects, creates, exchanges and stores enormous amo…" at bounding box center [480, 211] width 482 height 54
drag, startPoint x: 241, startPoint y: 257, endPoint x: 484, endPoint y: 264, distance: 242.6
click at [483, 264] on p "There are also different subsectors of the industry, including medical research…" at bounding box center [480, 276] width 482 height 54
drag, startPoint x: 518, startPoint y: 260, endPoint x: 680, endPoint y: 247, distance: 162.2
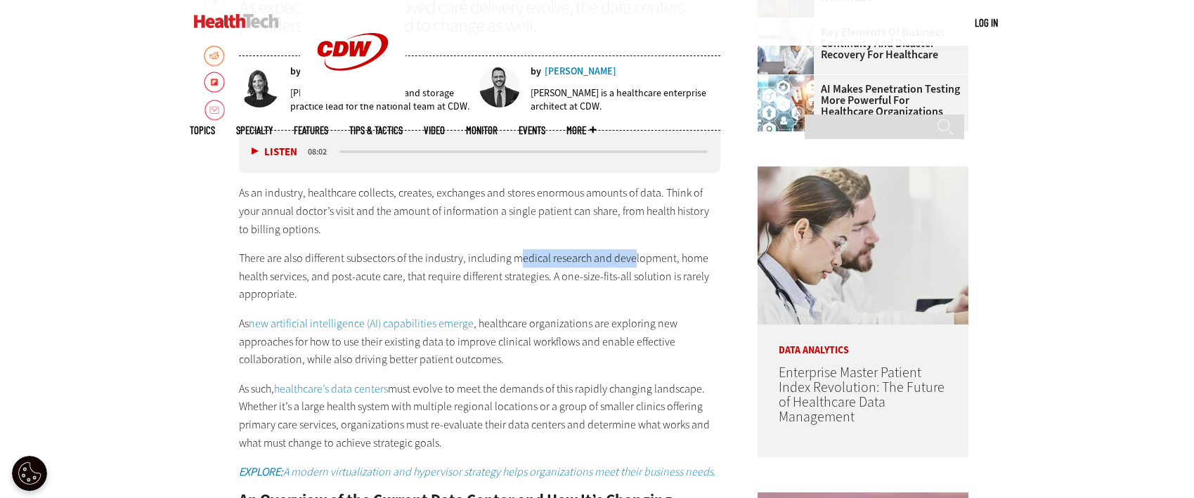
click at [672, 247] on div "As an industry, healthcare collects, creates, exchanges and stores enormous amo…" at bounding box center [480, 488] width 482 height 609
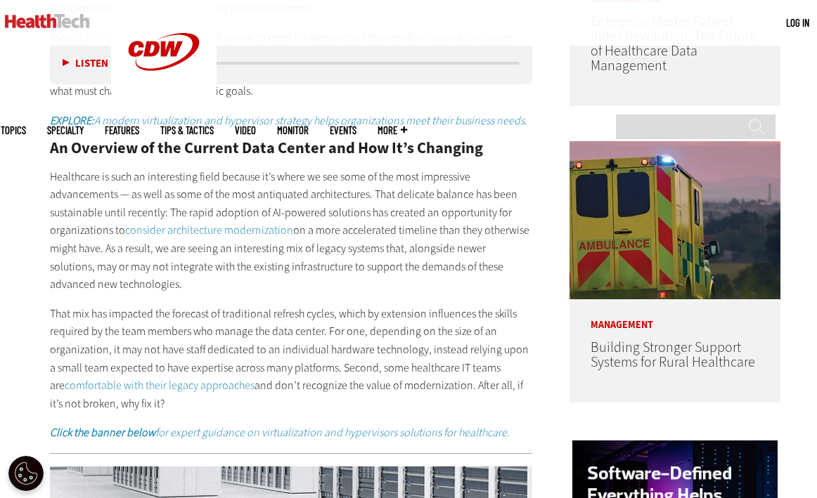
scroll to position [994, 0]
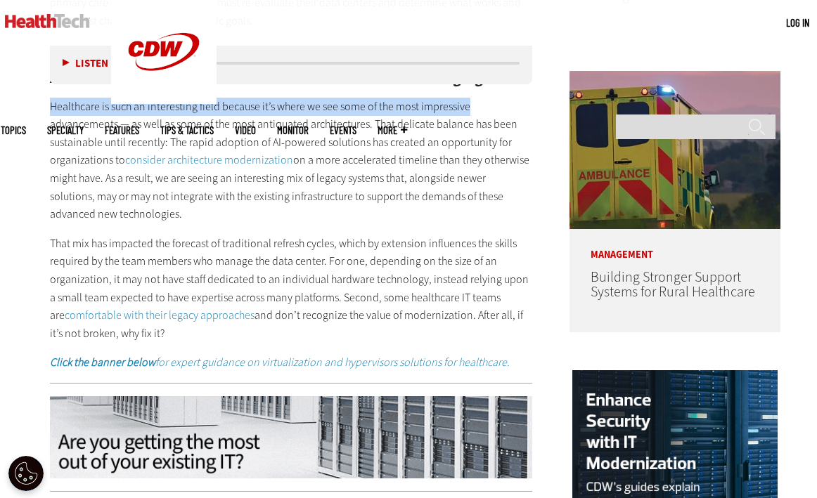
drag, startPoint x: 50, startPoint y: 105, endPoint x: 475, endPoint y: 100, distance: 425.2
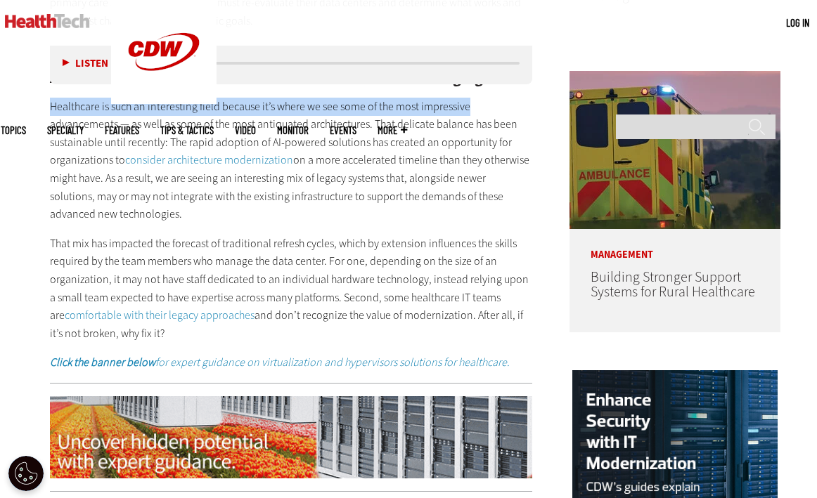
click at [475, 100] on p "Healthcare is such an interesting field because it’s where we see some of the m…" at bounding box center [291, 161] width 482 height 126
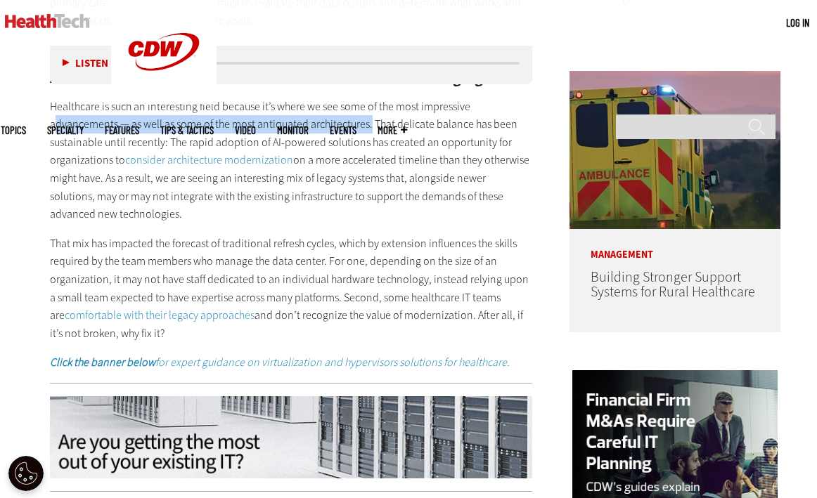
drag, startPoint x: 53, startPoint y: 122, endPoint x: 370, endPoint y: 129, distance: 317.0
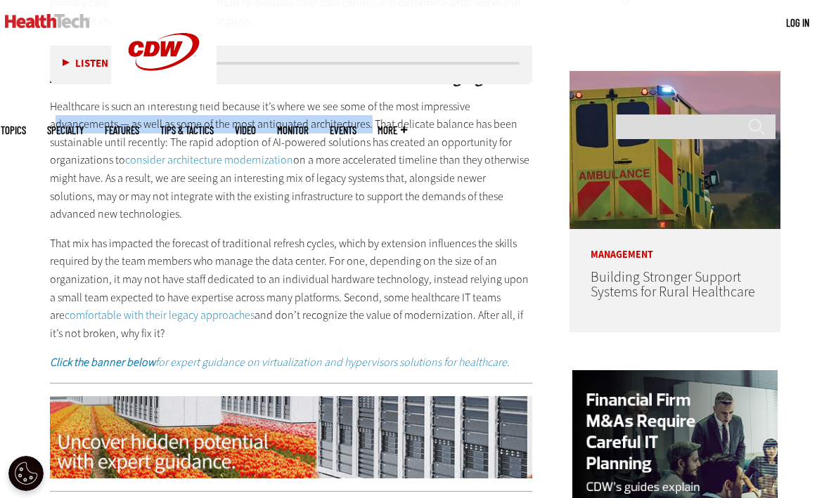
click at [370, 129] on p "Healthcare is such an interesting field because it’s where we see some of the m…" at bounding box center [291, 161] width 482 height 126
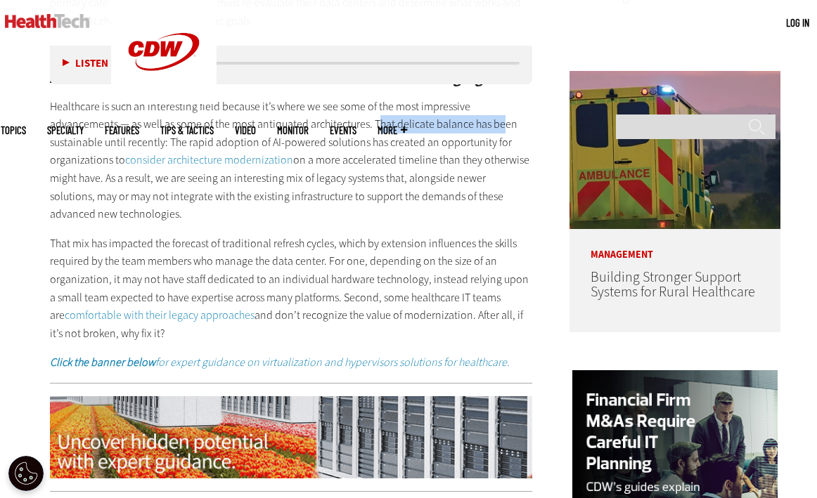
drag, startPoint x: 376, startPoint y: 124, endPoint x: 500, endPoint y: 124, distance: 124.4
click at [500, 124] on p "Healthcare is such an interesting field because it’s where we see some of the m…" at bounding box center [291, 161] width 482 height 126
click at [470, 126] on p "Healthcare is such an interesting field because it’s where we see some of the m…" at bounding box center [291, 161] width 482 height 126
drag, startPoint x: 374, startPoint y: 124, endPoint x: 481, endPoint y: 126, distance: 107.5
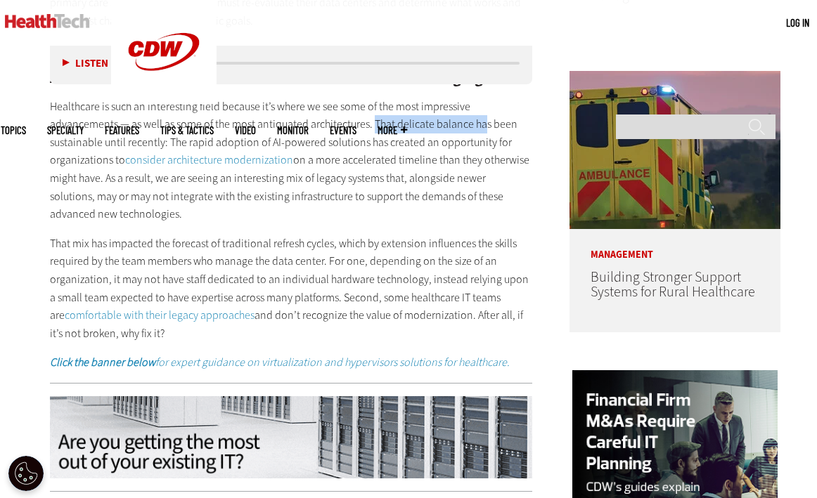
click at [481, 126] on p "Healthcare is such an interesting field because it’s where we see some of the m…" at bounding box center [291, 161] width 482 height 126
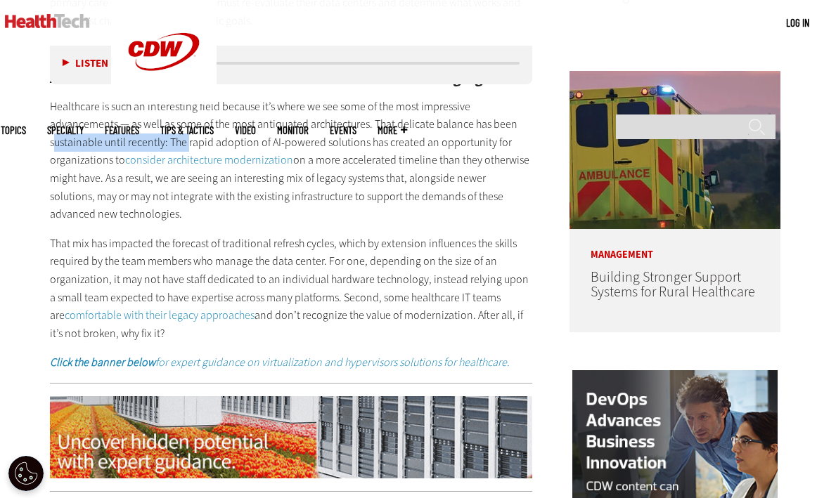
drag, startPoint x: 56, startPoint y: 138, endPoint x: 187, endPoint y: 137, distance: 130.7
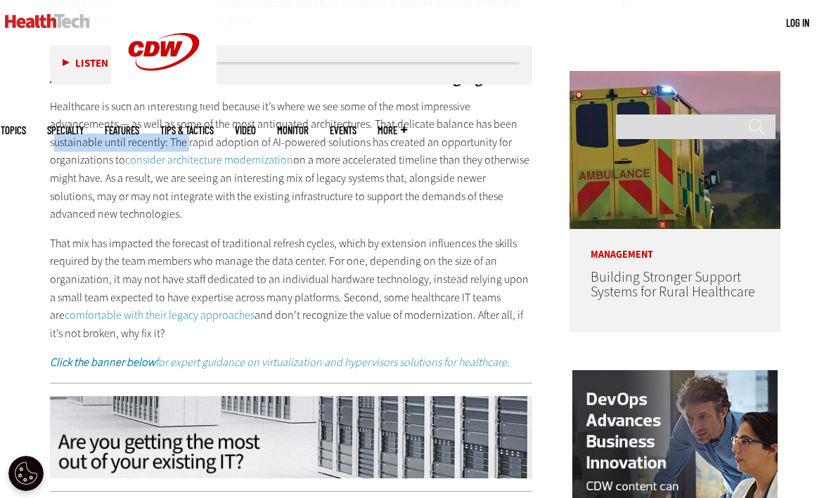
click at [187, 137] on p "Healthcare is such an interesting field because it’s where we see some of the m…" at bounding box center [291, 161] width 482 height 126
click at [210, 134] on p "Healthcare is such an interesting field because it’s where we see some of the m…" at bounding box center [291, 161] width 482 height 126
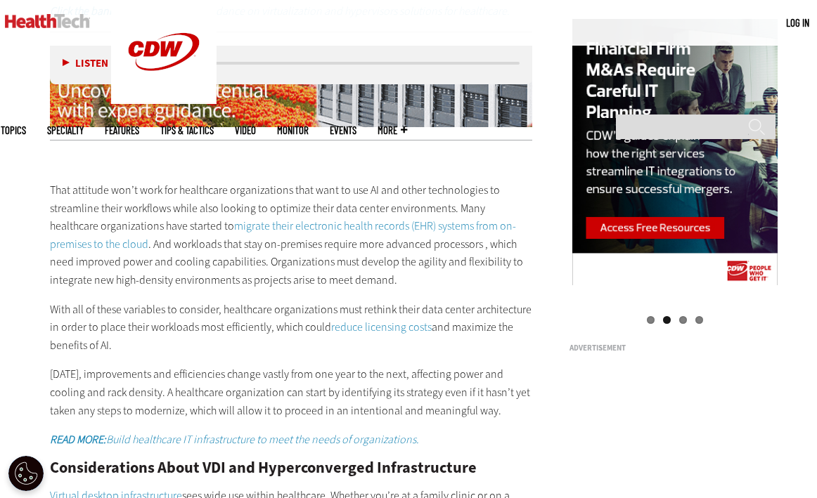
scroll to position [1415, 0]
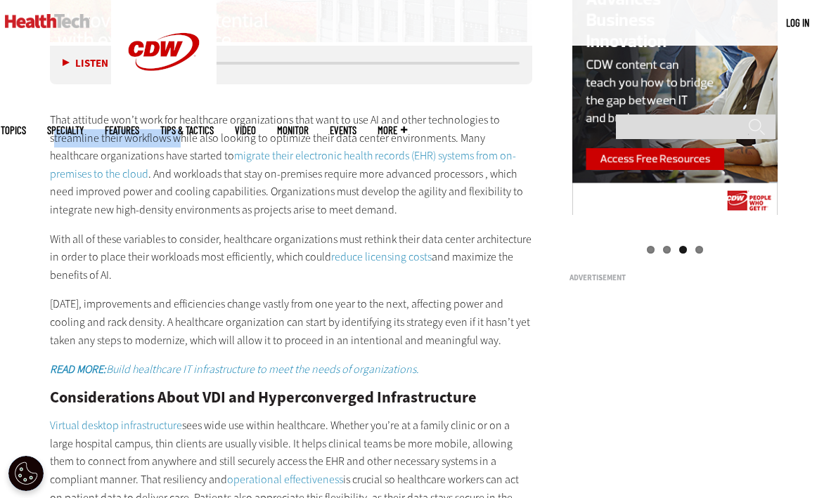
drag, startPoint x: 59, startPoint y: 140, endPoint x: 192, endPoint y: 136, distance: 132.9
click at [191, 136] on p "That attitude won’t work for healthcare organizations that want to use AI and o…" at bounding box center [291, 165] width 482 height 108
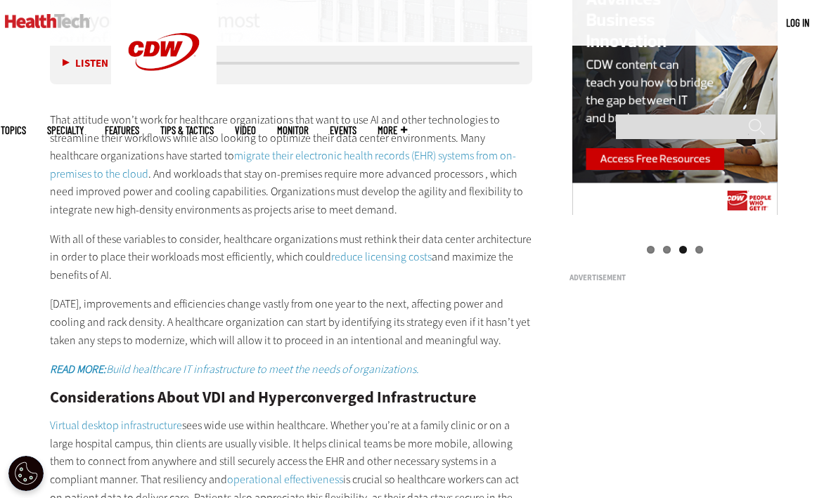
click at [211, 138] on p "That attitude won’t work for healthcare organizations that want to use AI and o…" at bounding box center [291, 165] width 482 height 108
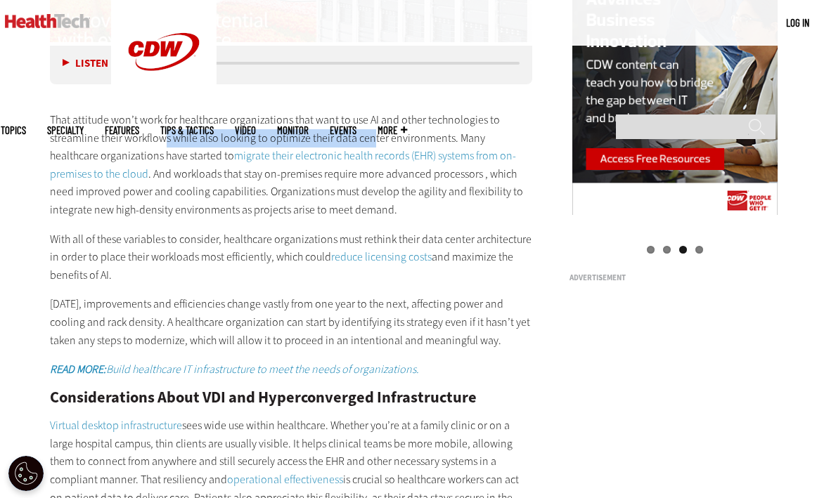
drag, startPoint x: 162, startPoint y: 134, endPoint x: 370, endPoint y: 130, distance: 208.1
click at [370, 130] on p "That attitude won’t work for healthcare organizations that want to use AI and o…" at bounding box center [291, 165] width 482 height 108
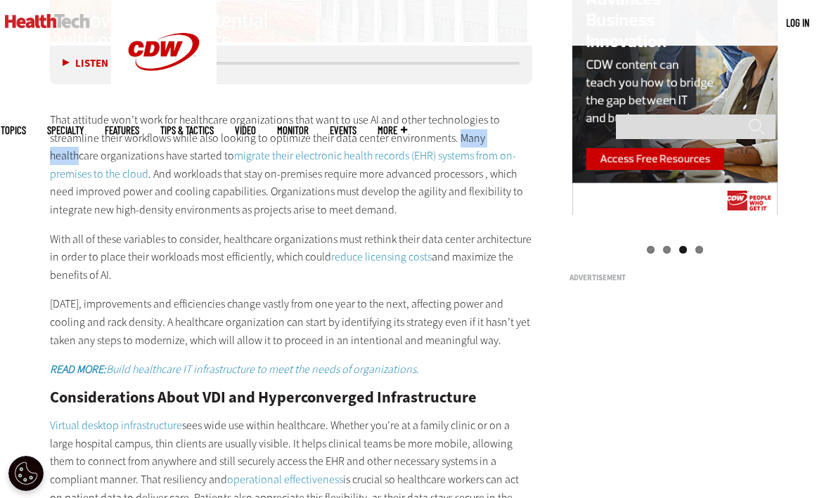
drag, startPoint x: 455, startPoint y: 138, endPoint x: 510, endPoint y: 143, distance: 55.0
click at [510, 143] on p "That attitude won’t work for healthcare organizations that want to use AI and o…" at bounding box center [291, 165] width 482 height 108
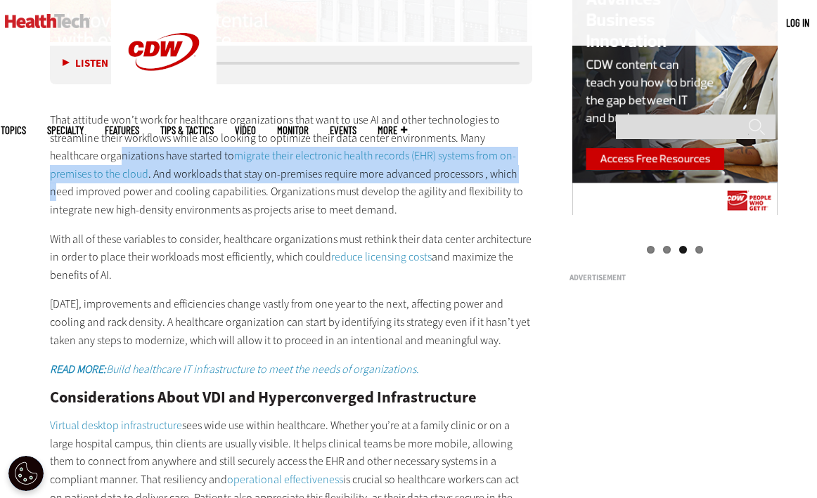
drag, startPoint x: 68, startPoint y: 159, endPoint x: 467, endPoint y: 171, distance: 399.4
click at [467, 171] on p "That attitude won’t work for healthcare organizations that want to use AI and o…" at bounding box center [291, 165] width 482 height 108
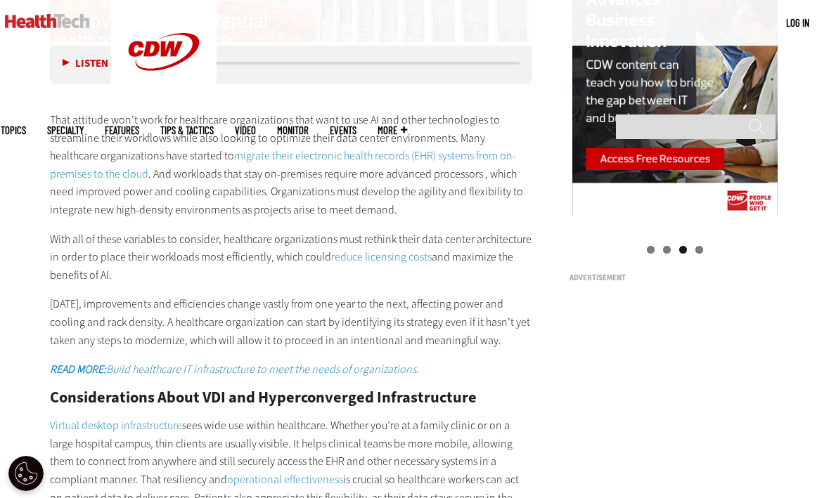
click at [439, 205] on p "That attitude won’t work for healthcare organizations that want to use AI and o…" at bounding box center [291, 165] width 482 height 108
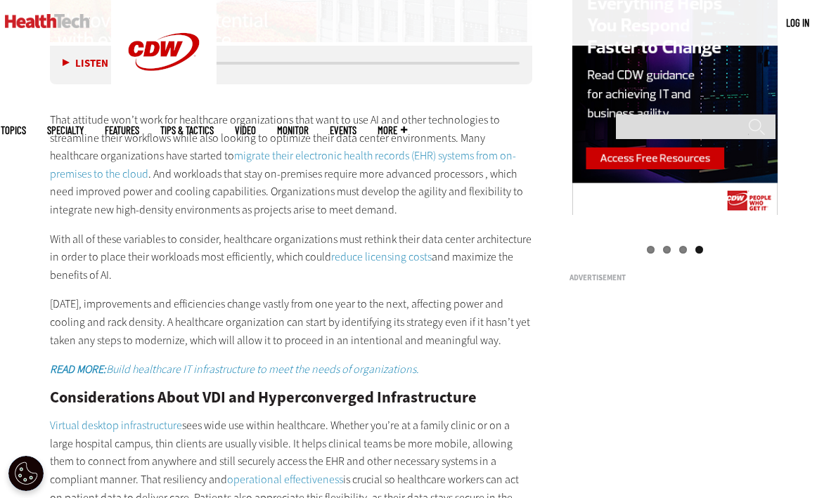
click at [306, 223] on div "That attitude won’t work for healthcare organizations that want to use AI and o…" at bounding box center [291, 455] width 482 height 746
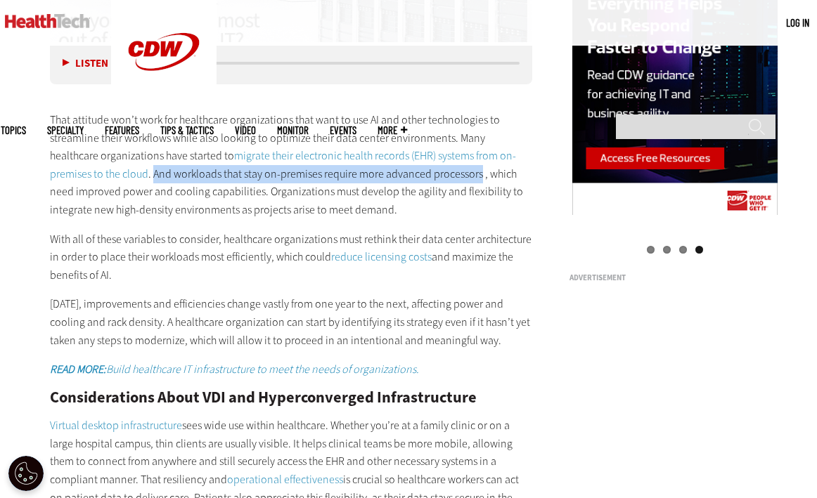
drag, startPoint x: 100, startPoint y: 171, endPoint x: 424, endPoint y: 179, distance: 324.1
click at [424, 179] on p "That attitude won’t work for healthcare organizations that want to use AI and o…" at bounding box center [291, 165] width 482 height 108
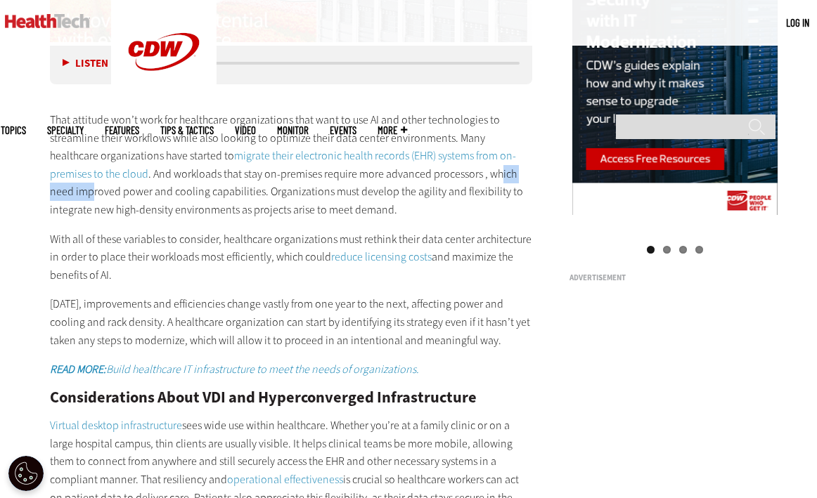
drag, startPoint x: 444, startPoint y: 172, endPoint x: 507, endPoint y: 172, distance: 63.2
click at [507, 172] on p "That attitude won’t work for healthcare organizations that want to use AI and o…" at bounding box center [291, 165] width 482 height 108
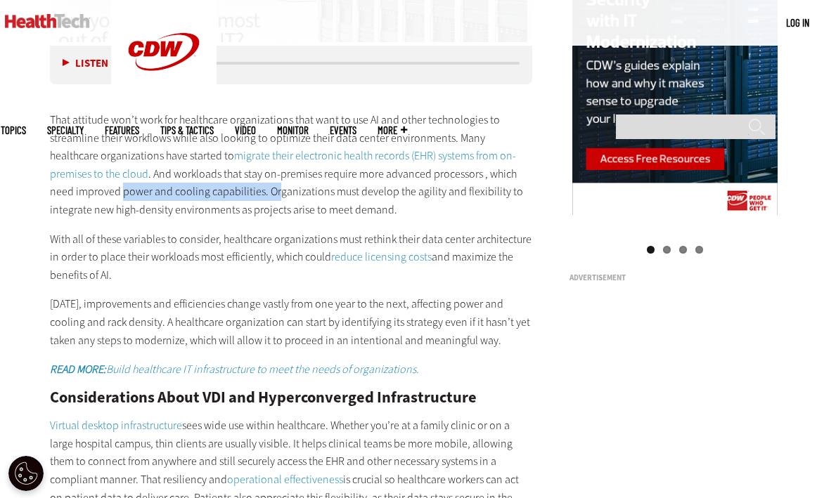
drag, startPoint x: 48, startPoint y: 195, endPoint x: 207, endPoint y: 193, distance: 158.8
click at [209, 188] on p "That attitude won’t work for healthcare organizations that want to use AI and o…" at bounding box center [291, 165] width 482 height 108
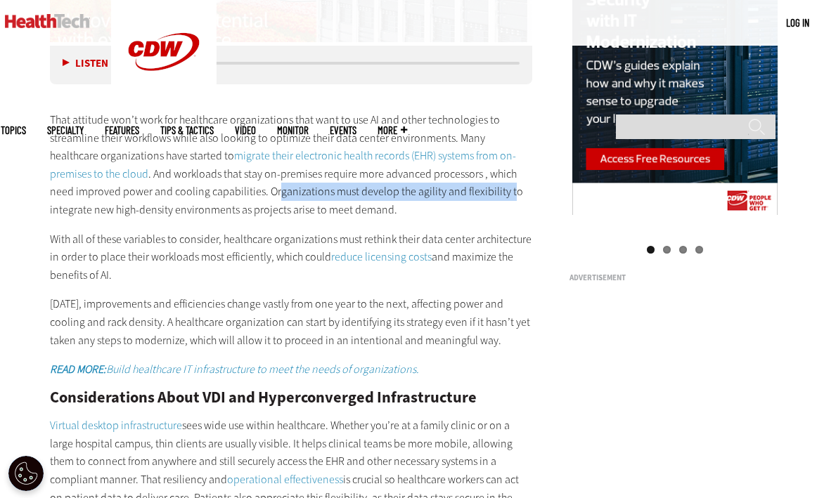
drag, startPoint x: 207, startPoint y: 188, endPoint x: 439, endPoint y: 194, distance: 232.7
click at [439, 194] on p "That attitude won’t work for healthcare organizations that want to use AI and o…" at bounding box center [291, 165] width 482 height 108
click at [461, 190] on p "That attitude won’t work for healthcare organizations that want to use AI and o…" at bounding box center [291, 165] width 482 height 108
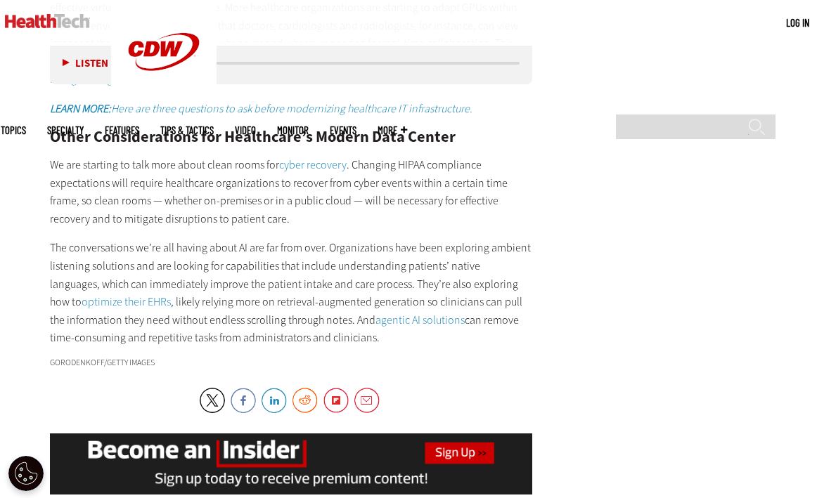
scroll to position [2596, 0]
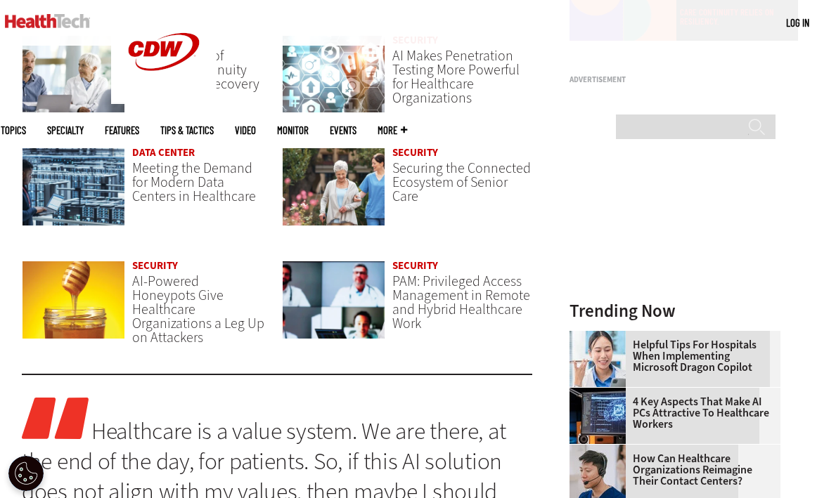
scroll to position [923, 0]
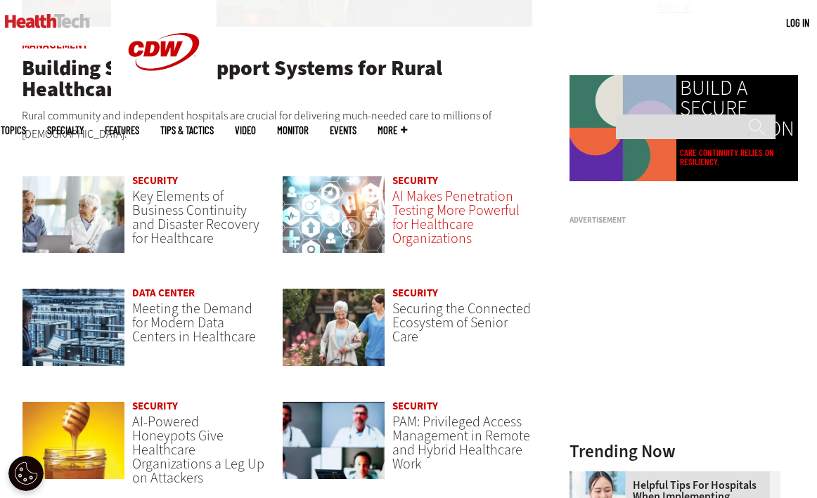
click at [415, 204] on span "AI Makes Penetration Testing More Powerful for Healthcare Organizations" at bounding box center [455, 217] width 127 height 61
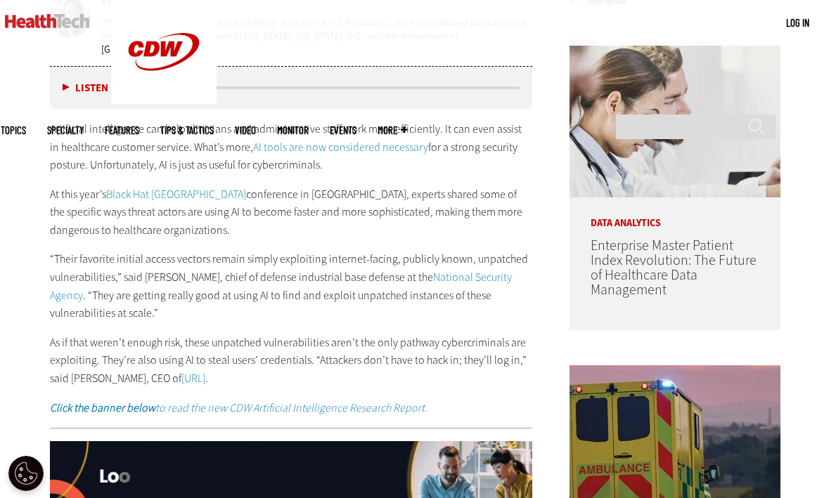
scroll to position [770, 0]
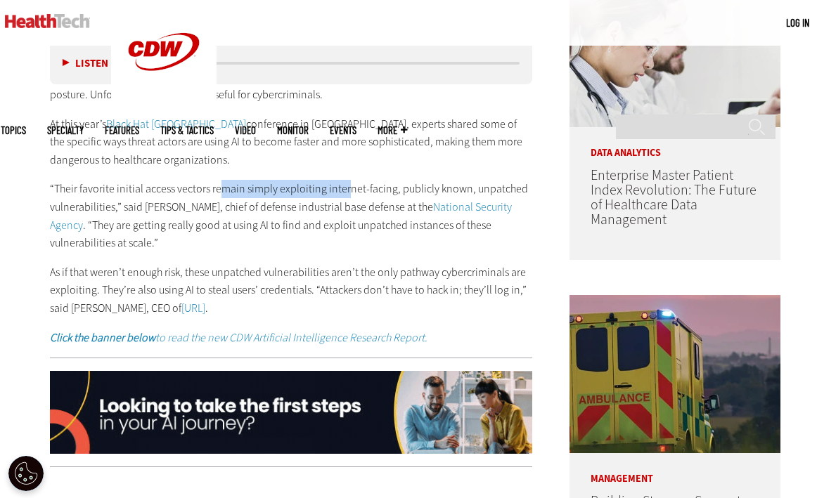
drag, startPoint x: 217, startPoint y: 181, endPoint x: 380, endPoint y: 171, distance: 163.3
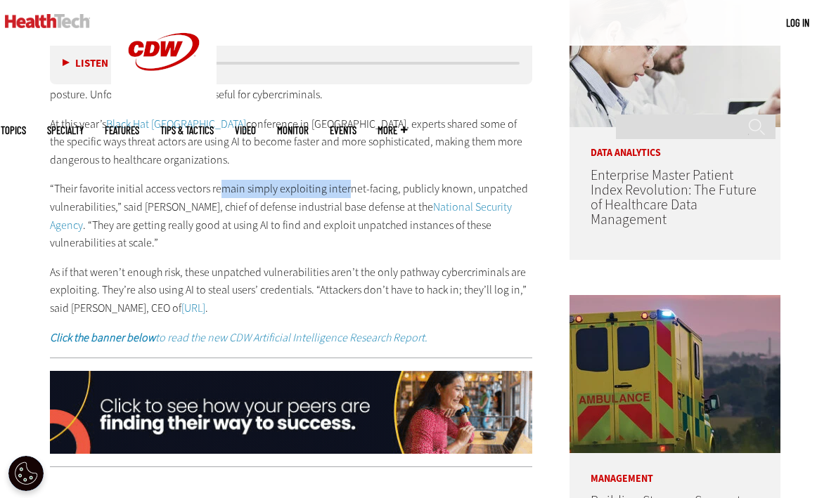
click at [353, 171] on div "Artificial intelligence can help clinicians and administrative staff work more …" at bounding box center [291, 198] width 482 height 297
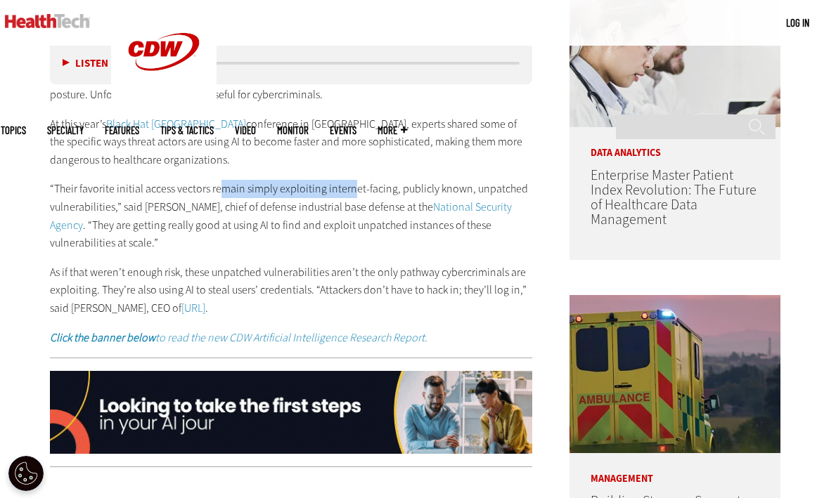
drag, startPoint x: 380, startPoint y: 171, endPoint x: 370, endPoint y: 175, distance: 11.4
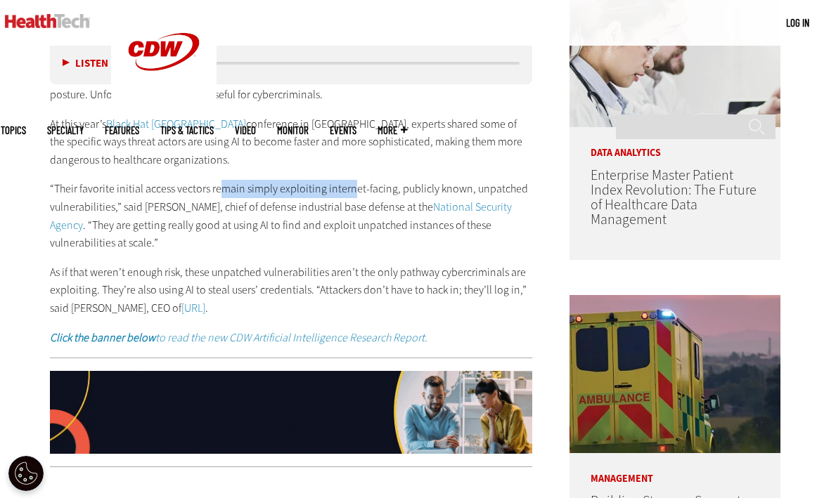
click at [381, 173] on div "Artificial intelligence can help clinicians and administrative staff work more …" at bounding box center [291, 198] width 482 height 297
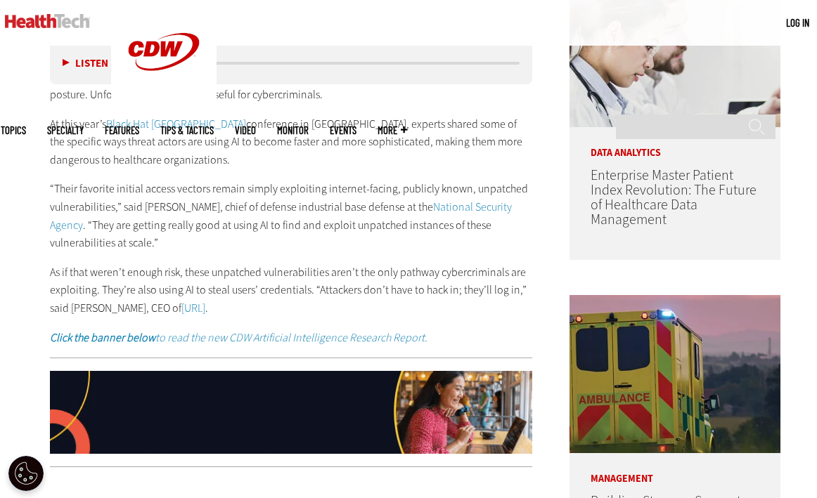
click at [365, 180] on p "“Their favorite initial access vectors remain simply exploiting internet-facing…" at bounding box center [291, 216] width 482 height 72
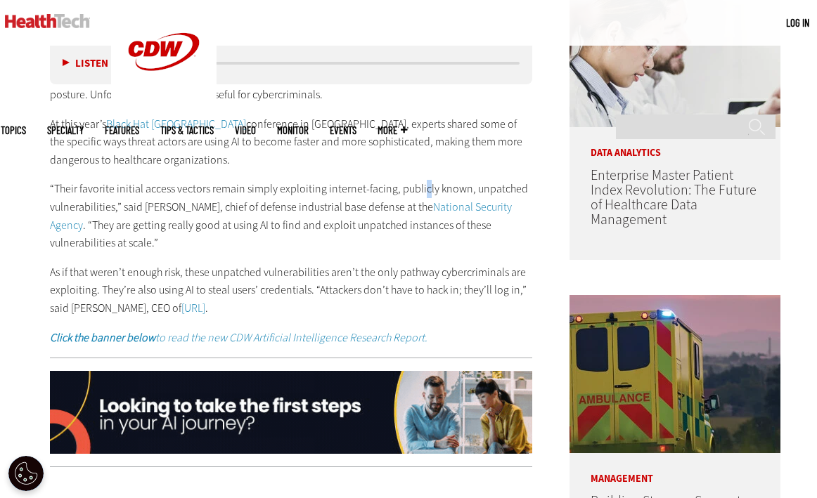
drag, startPoint x: 420, startPoint y: 179, endPoint x: 402, endPoint y: 190, distance: 21.8
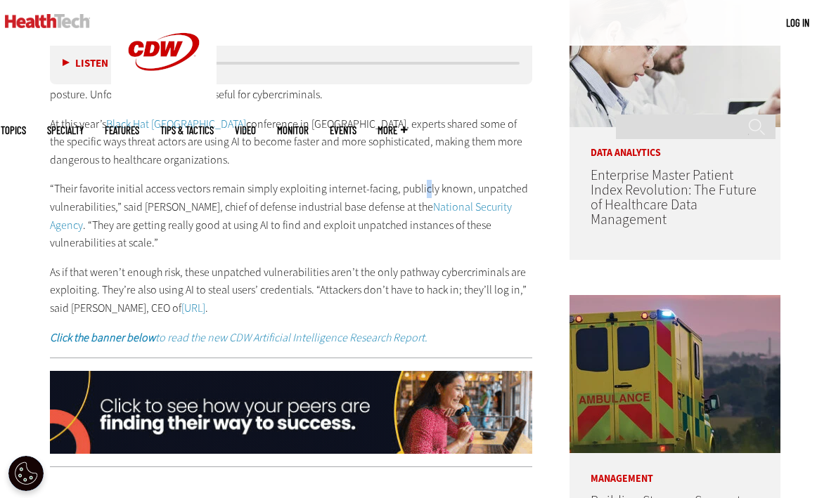
click at [450, 180] on p "“Their favorite initial access vectors remain simply exploiting internet-facing…" at bounding box center [291, 216] width 482 height 72
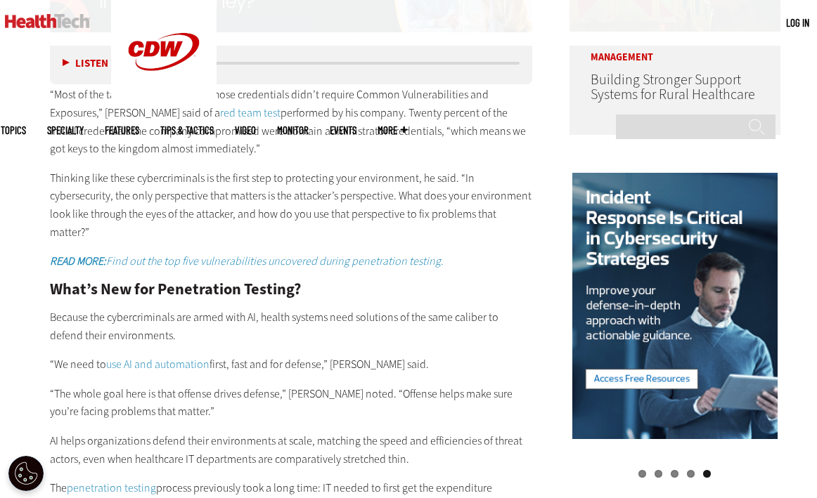
scroll to position [1261, 0]
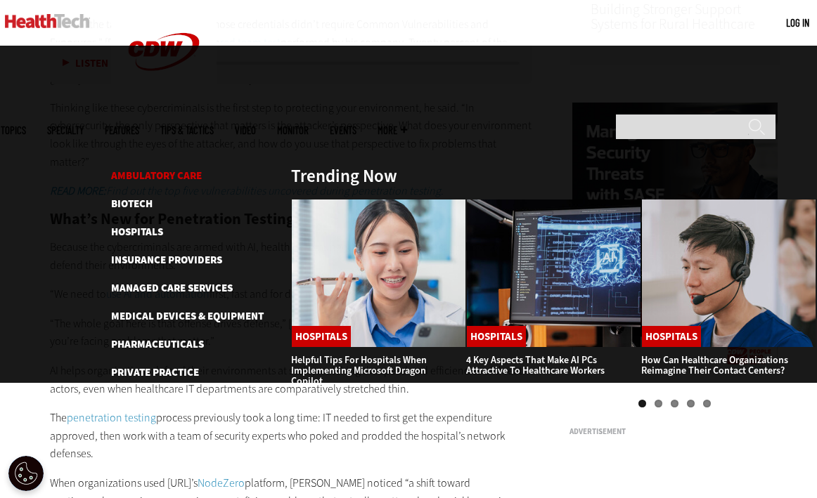
click at [169, 169] on link "Ambulatory Care" at bounding box center [156, 176] width 91 height 14
